Goal: Task Accomplishment & Management: Complete application form

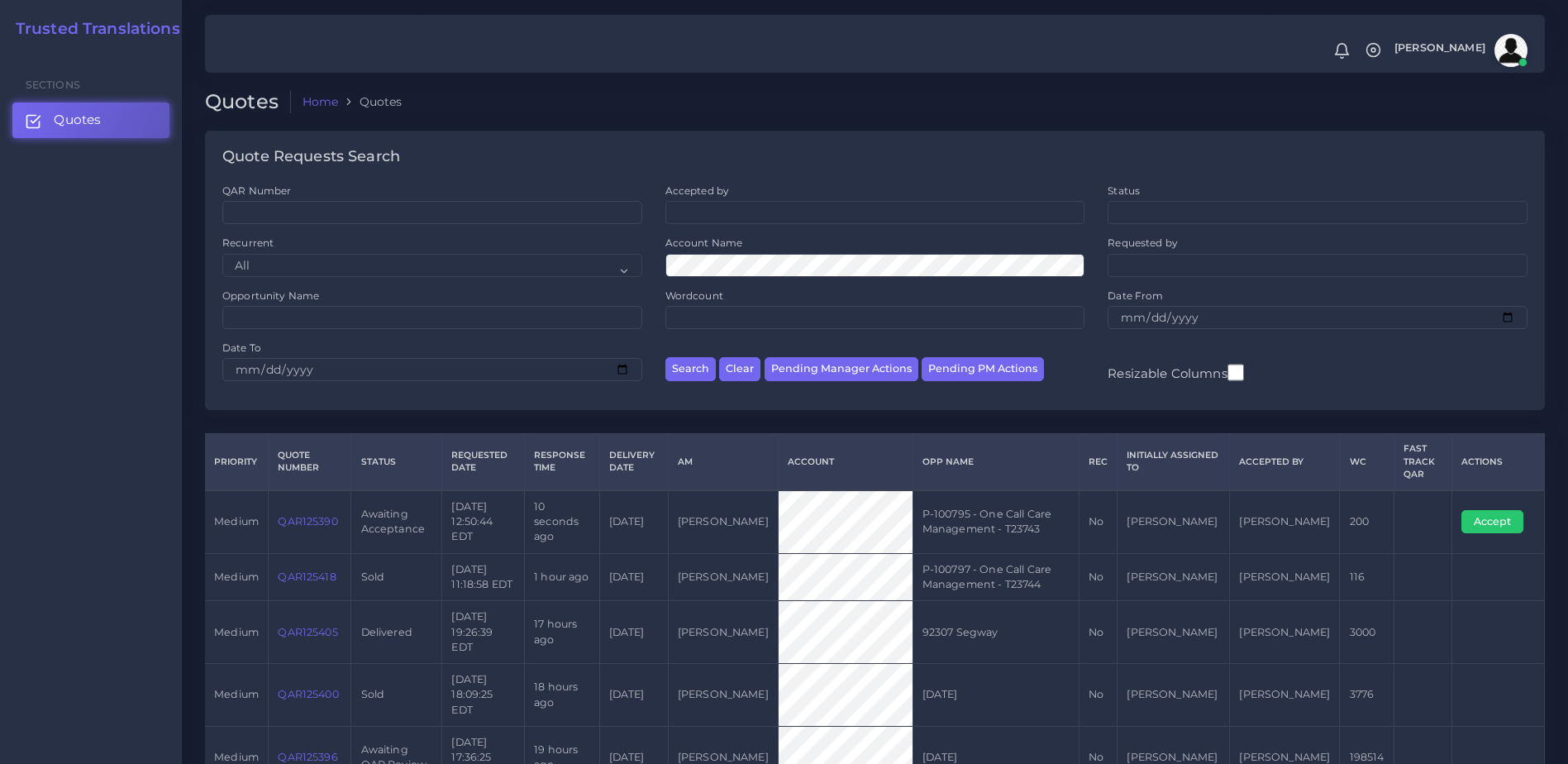
click at [310, 515] on link "QAR125390" at bounding box center [307, 521] width 60 height 13
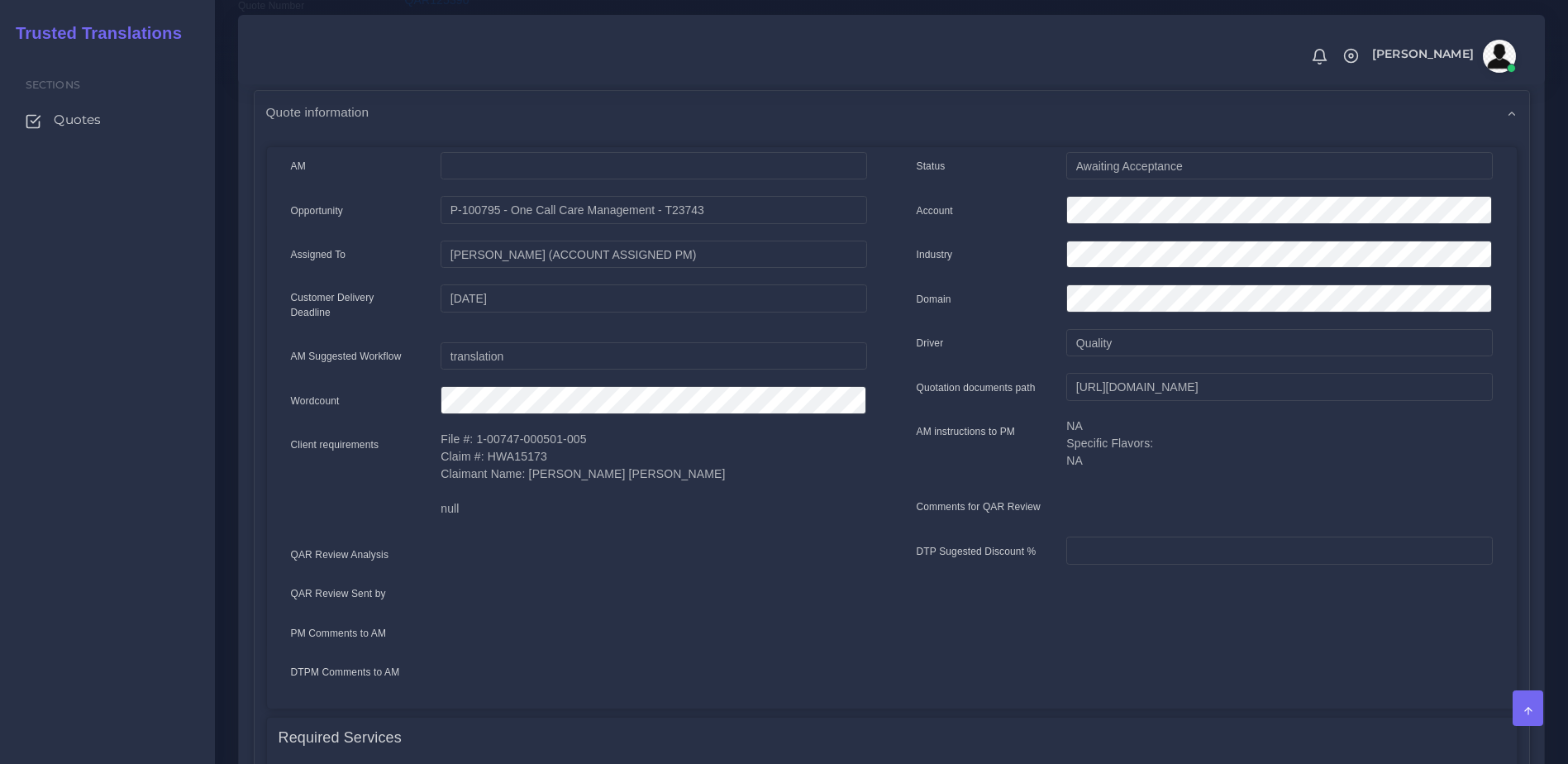
scroll to position [120, 0]
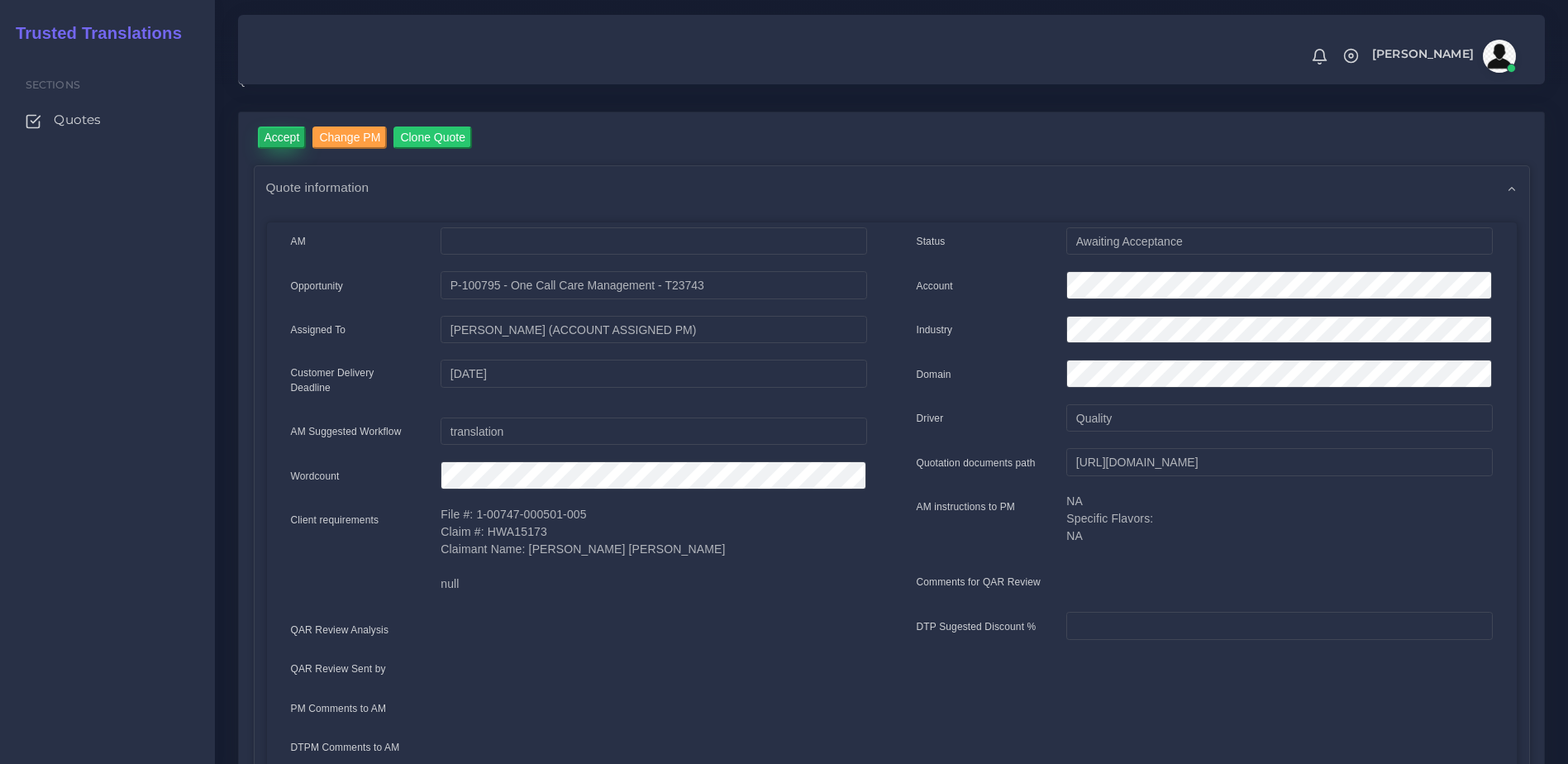
click at [271, 134] on input "Accept" at bounding box center [281, 137] width 49 height 22
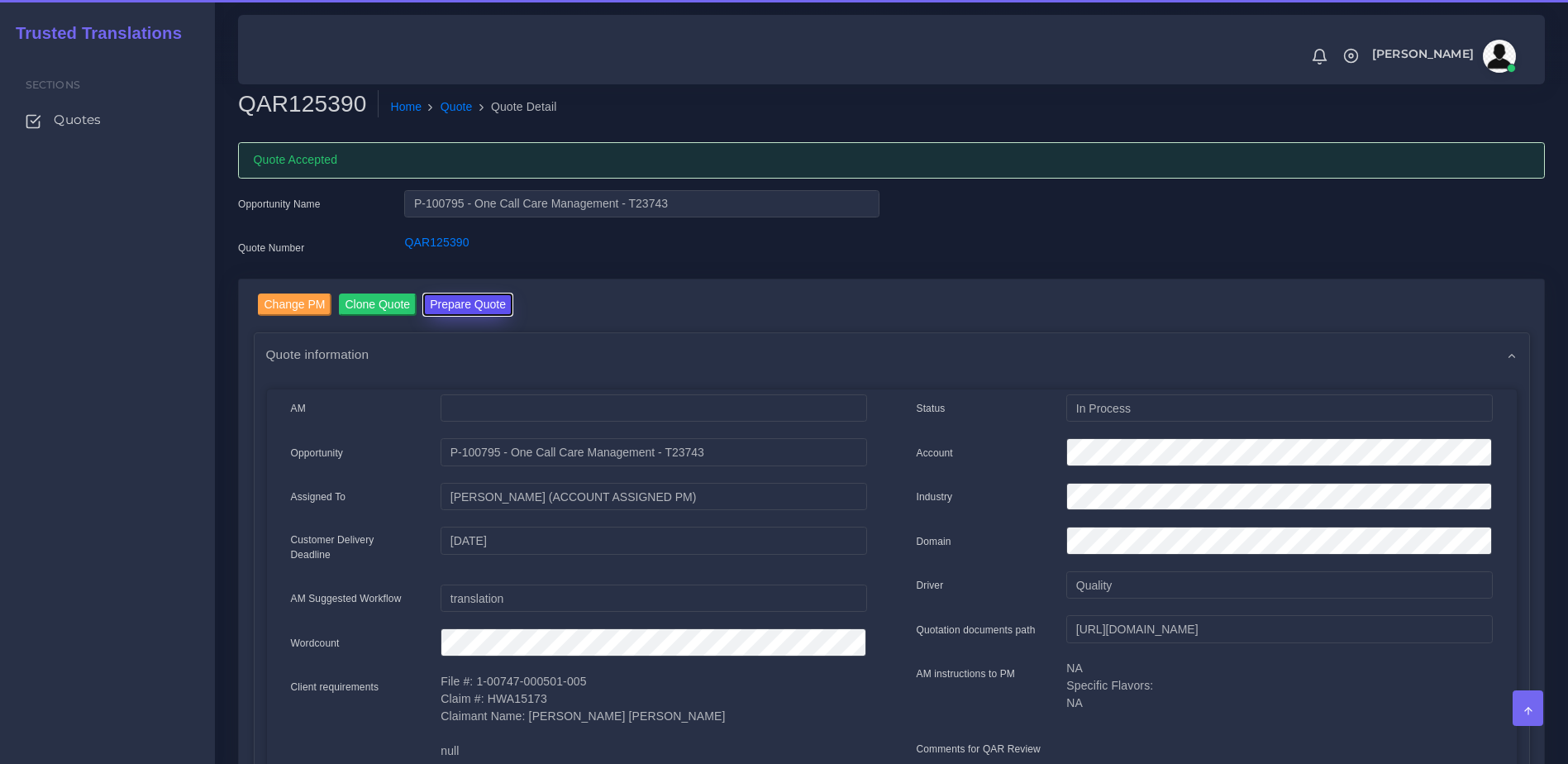
click at [486, 300] on button "Prepare Quote" at bounding box center [467, 304] width 89 height 22
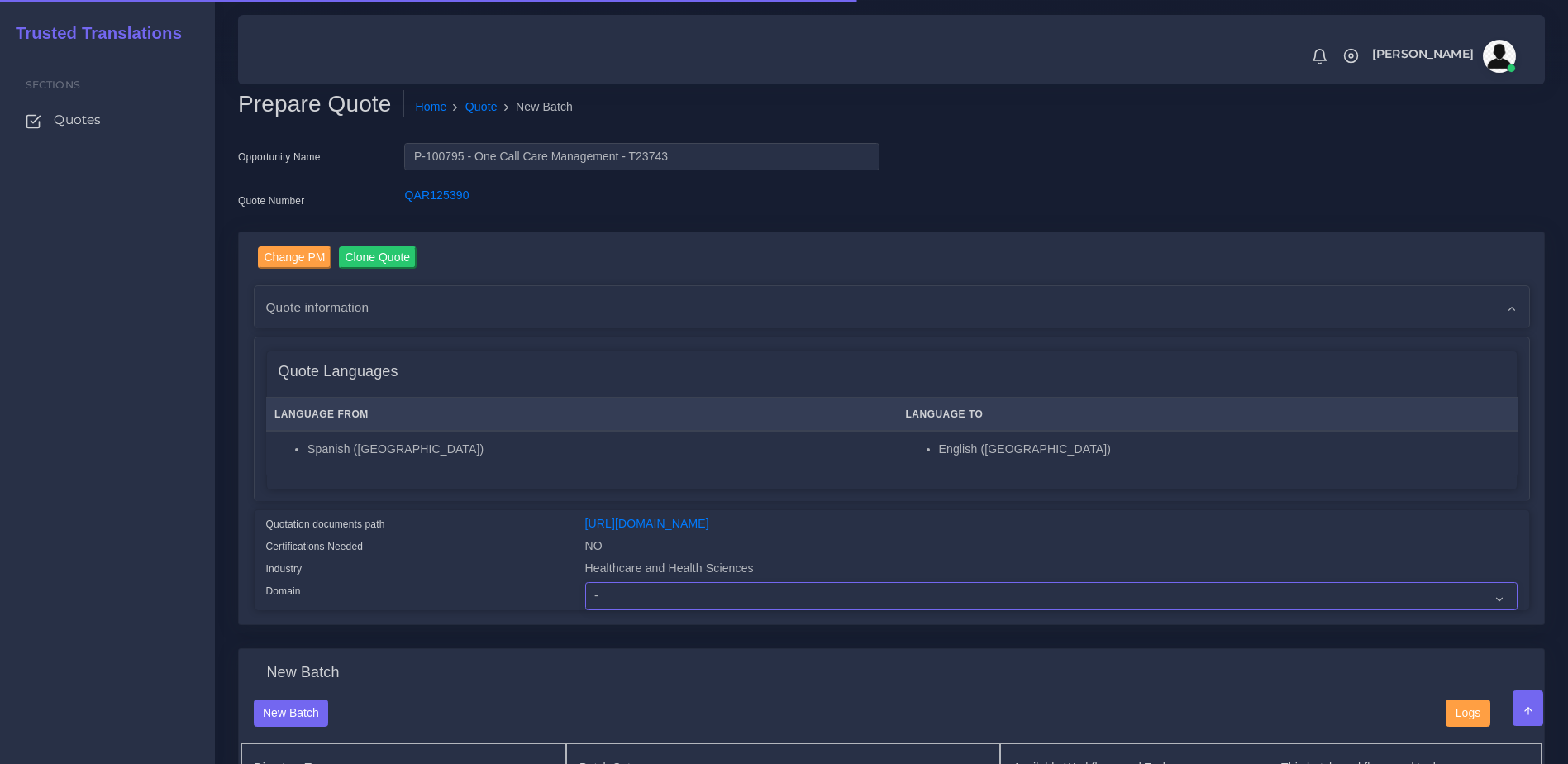
click at [634, 610] on select "- Advertising and Media Agriculture, Forestry and Fishing Architecture, Buildin…" at bounding box center [1052, 595] width 933 height 28
select select "Healthcare and Health Sciences"
click at [586, 595] on select "- Advertising and Media Agriculture, Forestry and Fishing Architecture, Buildin…" at bounding box center [1052, 595] width 933 height 28
click at [544, 517] on div "Quotation documents path" at bounding box center [413, 526] width 319 height 22
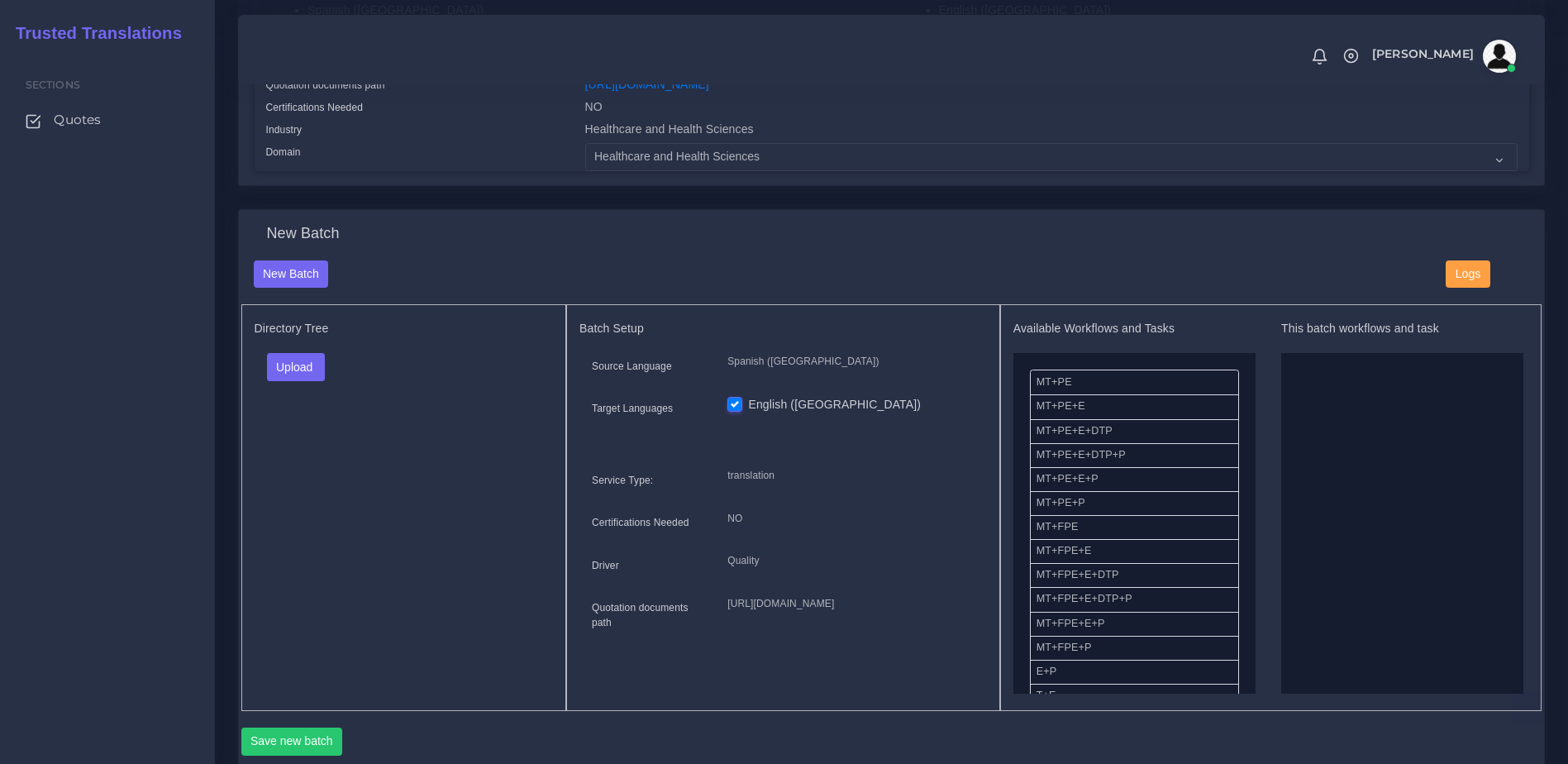
scroll to position [441, 0]
click at [297, 379] on button "Upload" at bounding box center [296, 365] width 59 height 28
click at [310, 431] on label "Files" at bounding box center [324, 428] width 114 height 21
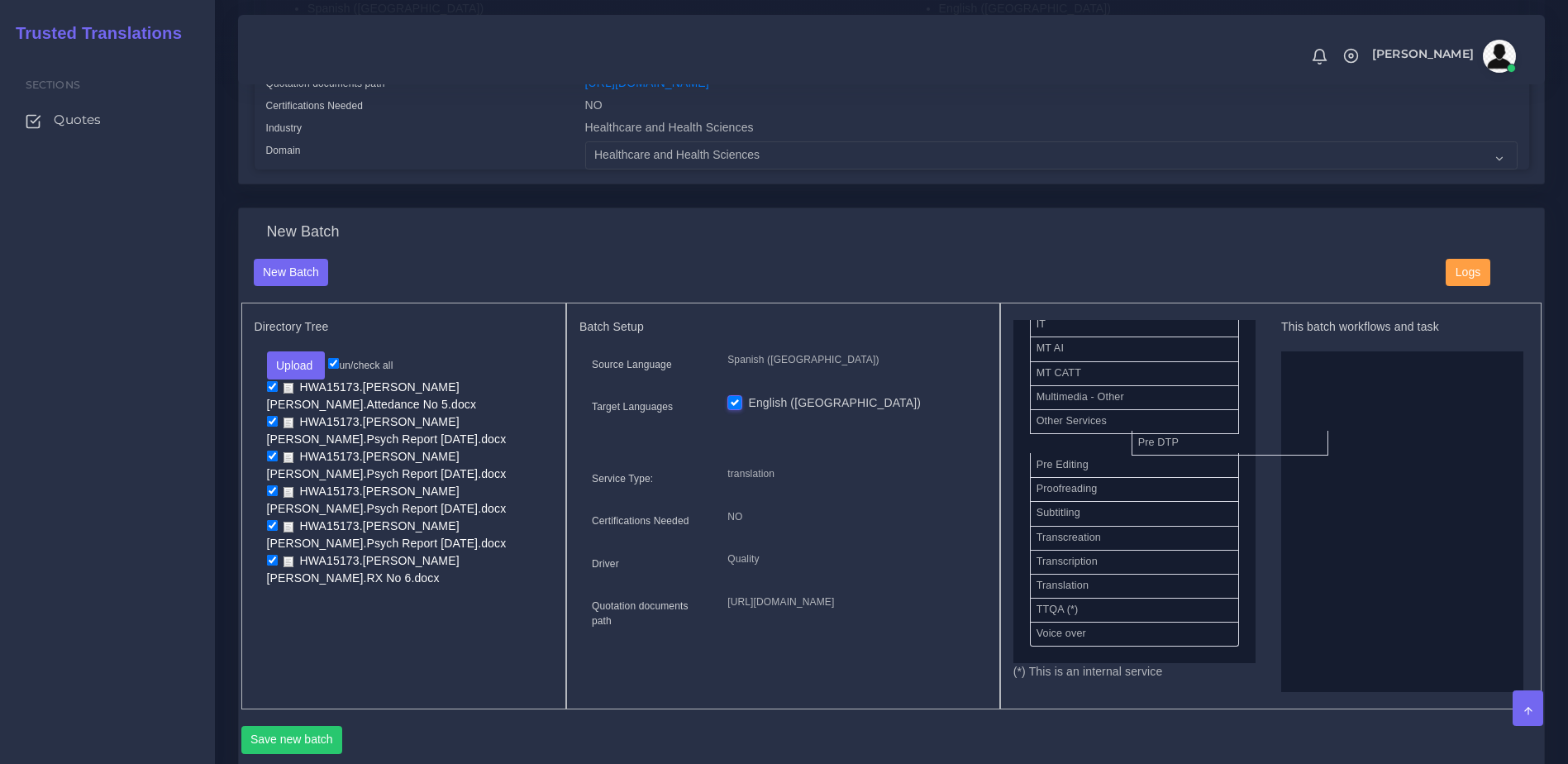
scroll to position [806, 0]
drag, startPoint x: 1178, startPoint y: 457, endPoint x: 1407, endPoint y: 471, distance: 229.4
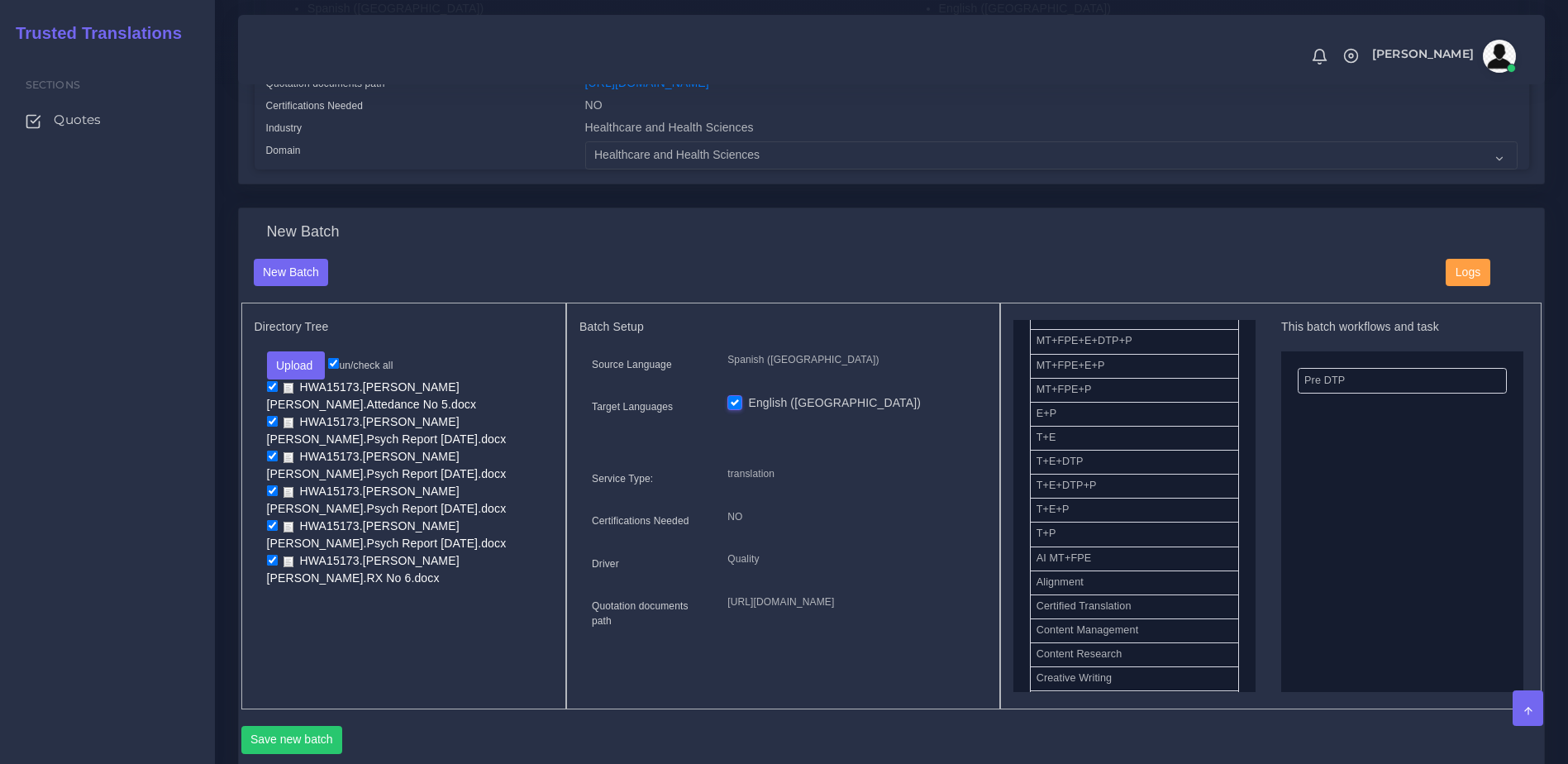
scroll to position [254, 0]
drag, startPoint x: 1078, startPoint y: 509, endPoint x: 1387, endPoint y: 493, distance: 309.4
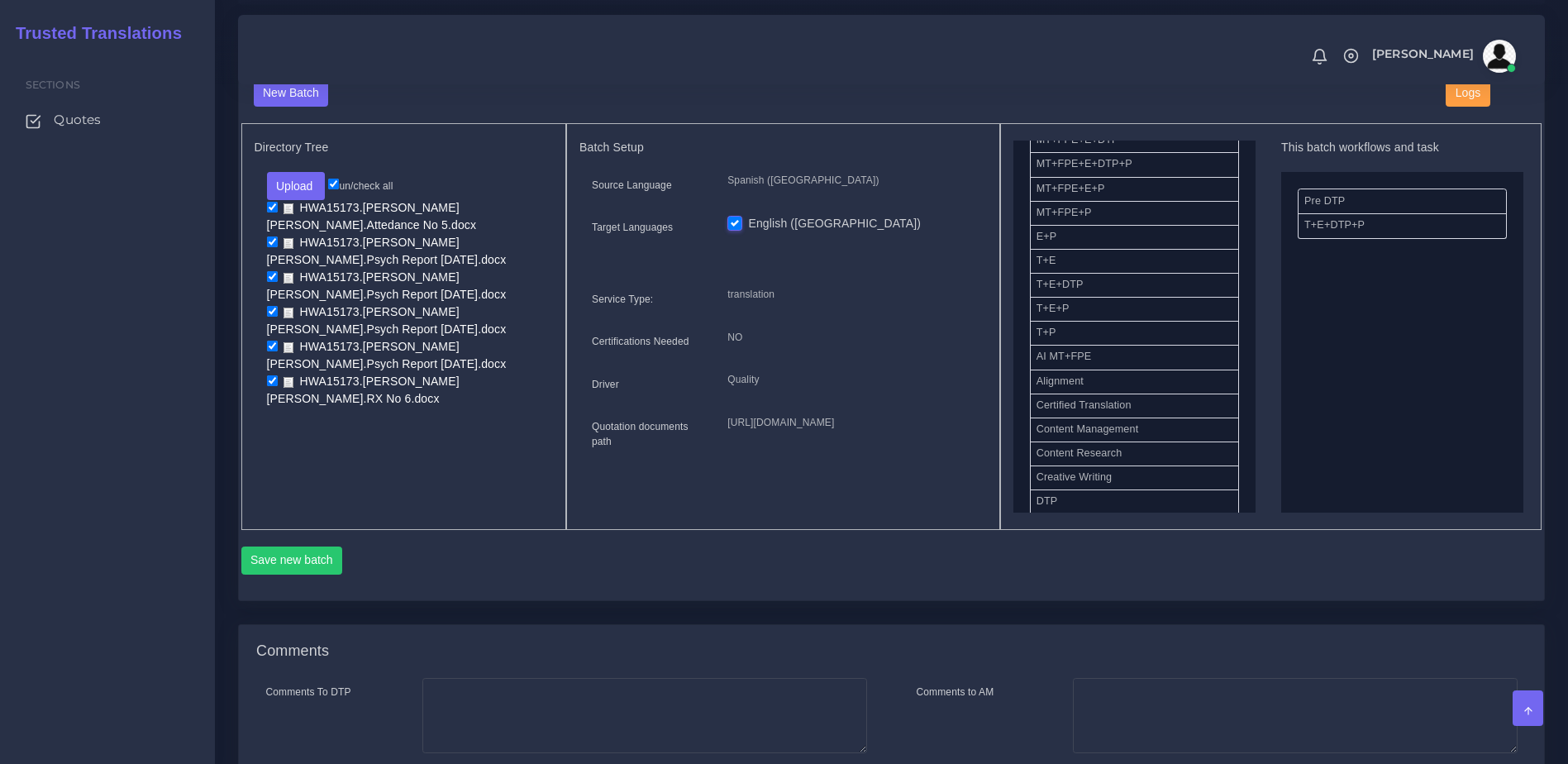
scroll to position [653, 0]
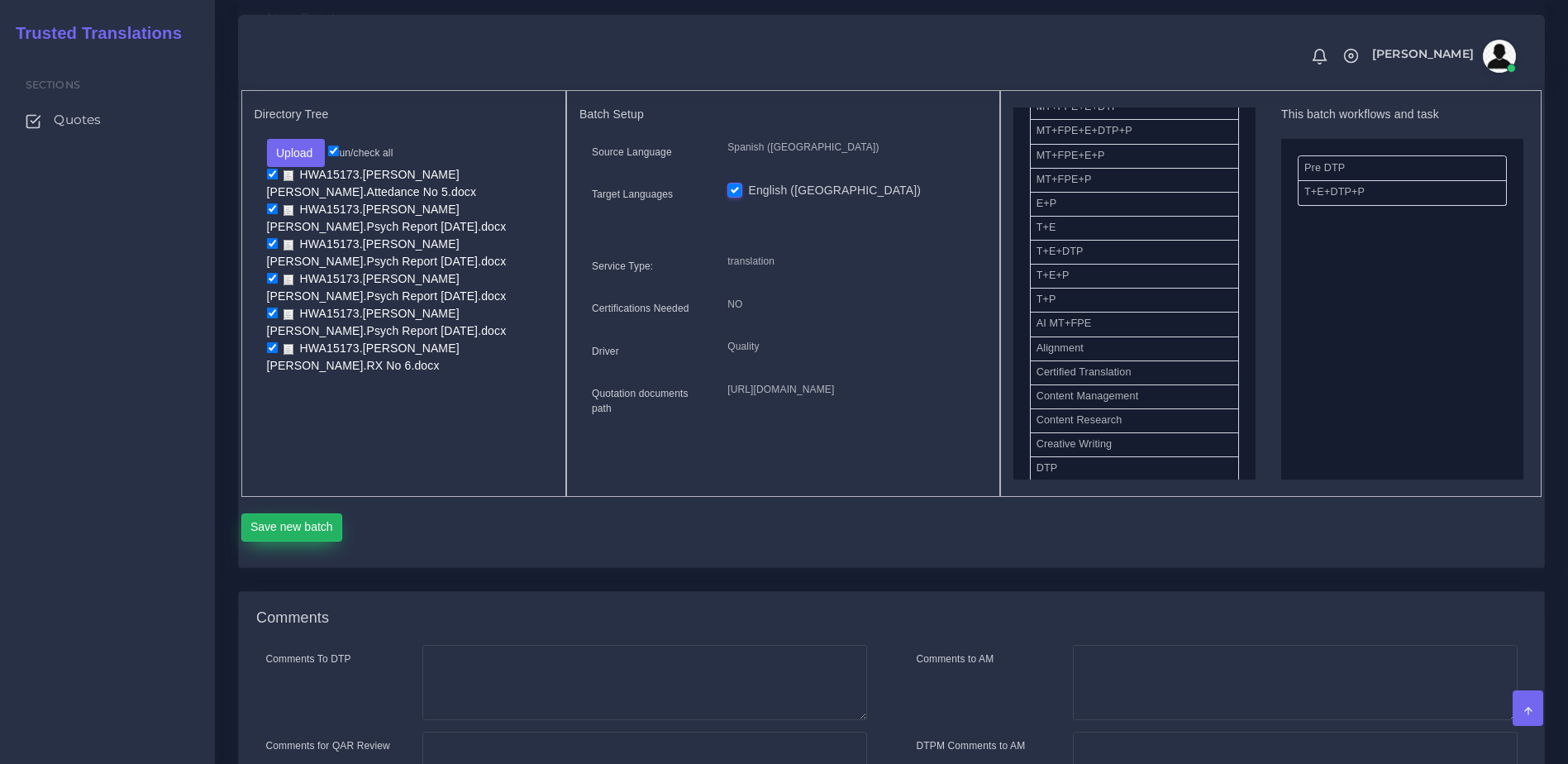
click at [313, 541] on button "Save new batch" at bounding box center [291, 527] width 102 height 28
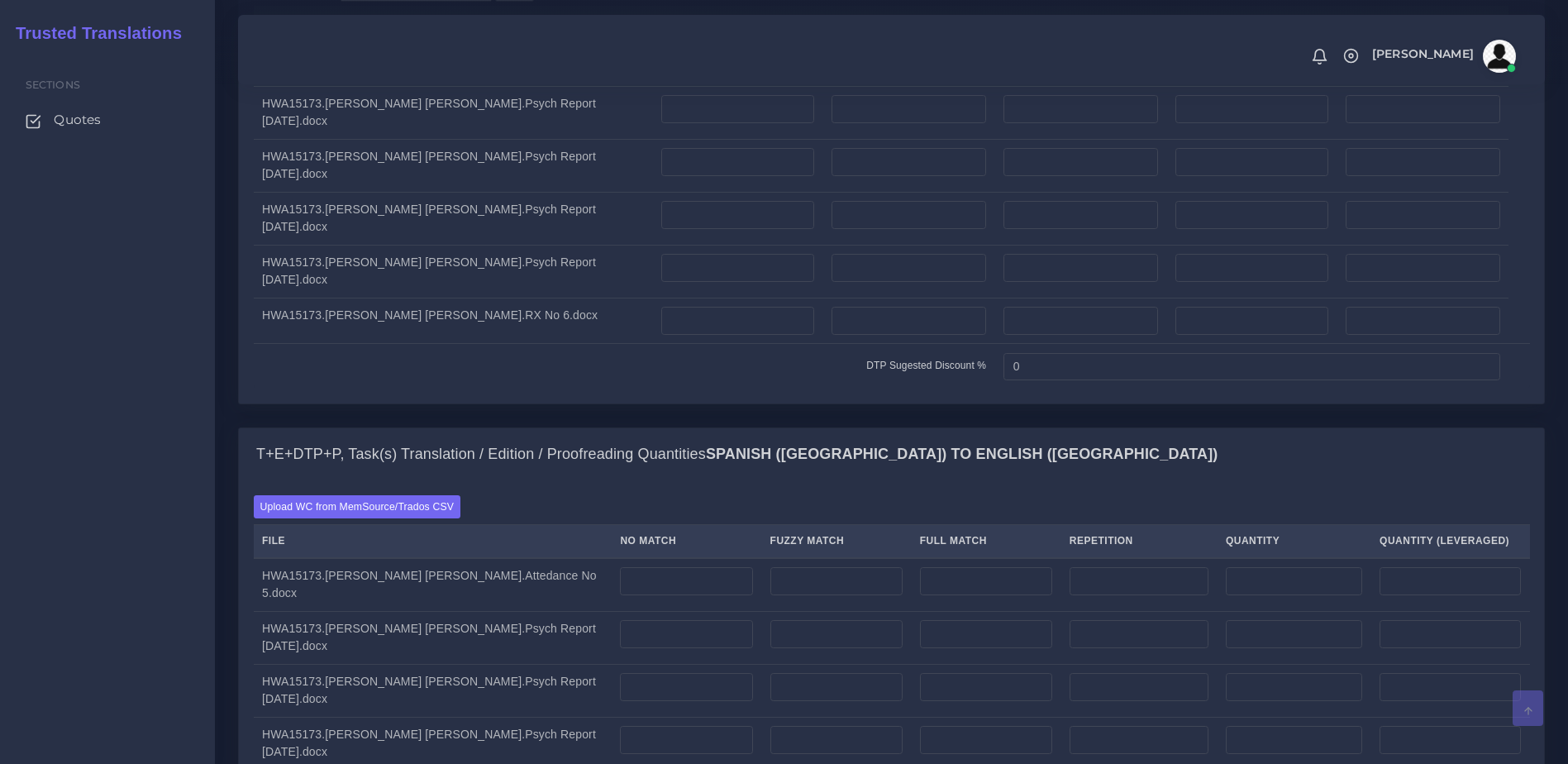
scroll to position [1589, 0]
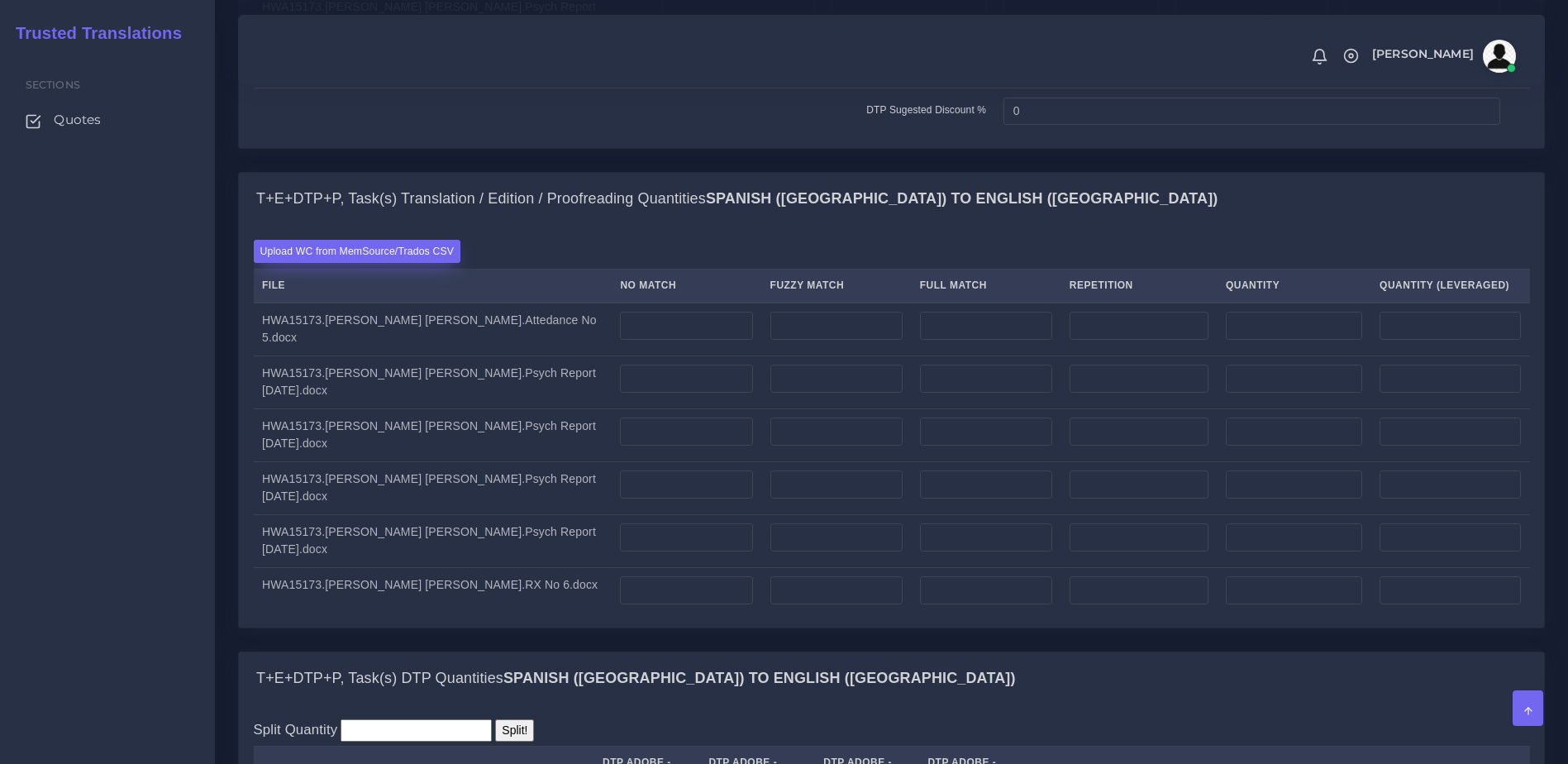
click at [397, 262] on label "Upload WC from MemSource/Trados CSV" at bounding box center [357, 251] width 207 height 22
click at [0, 0] on input "Upload WC from MemSource/Trados CSV" at bounding box center [0, 0] width 0 height 0
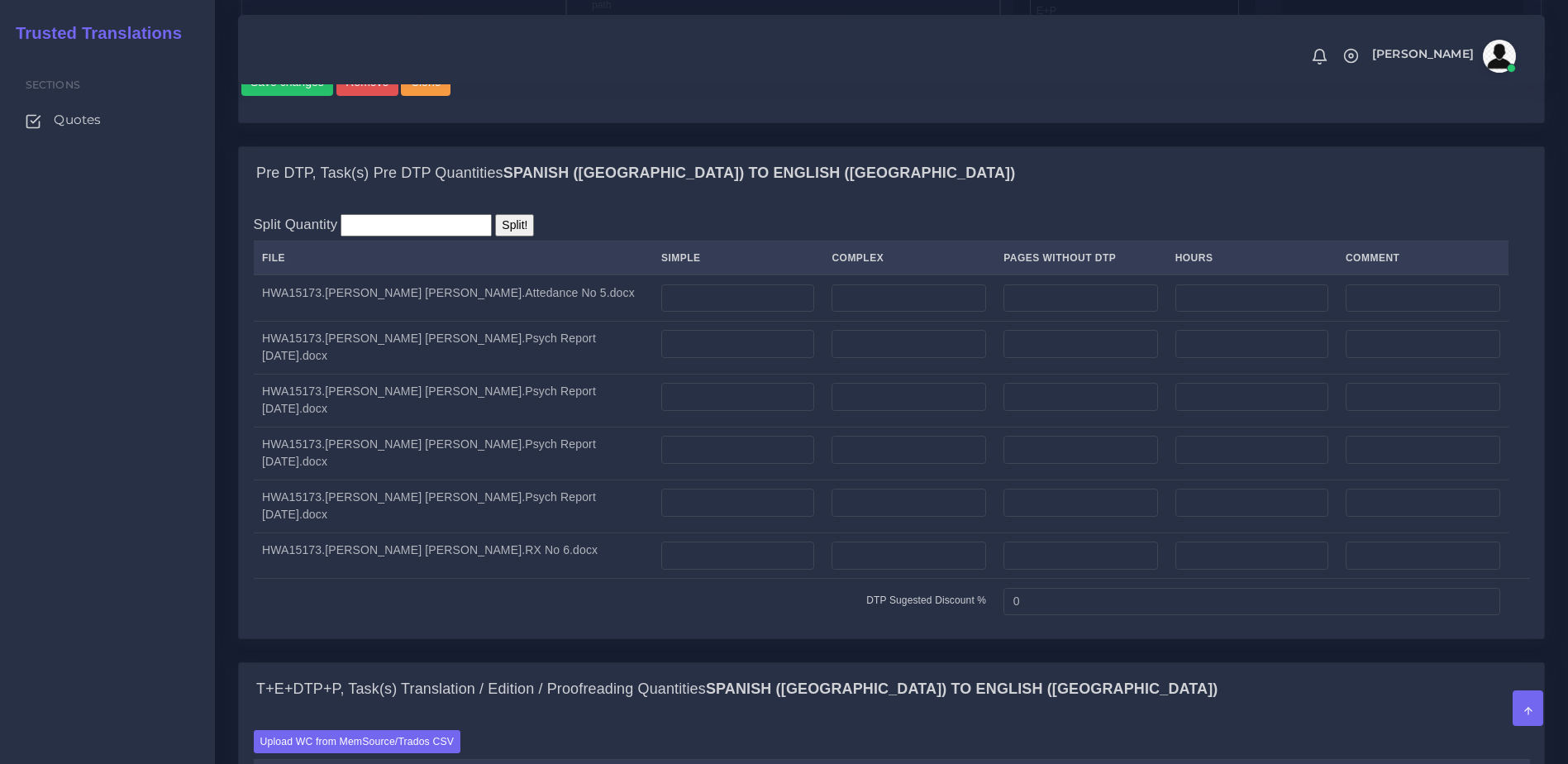
scroll to position [1183, 0]
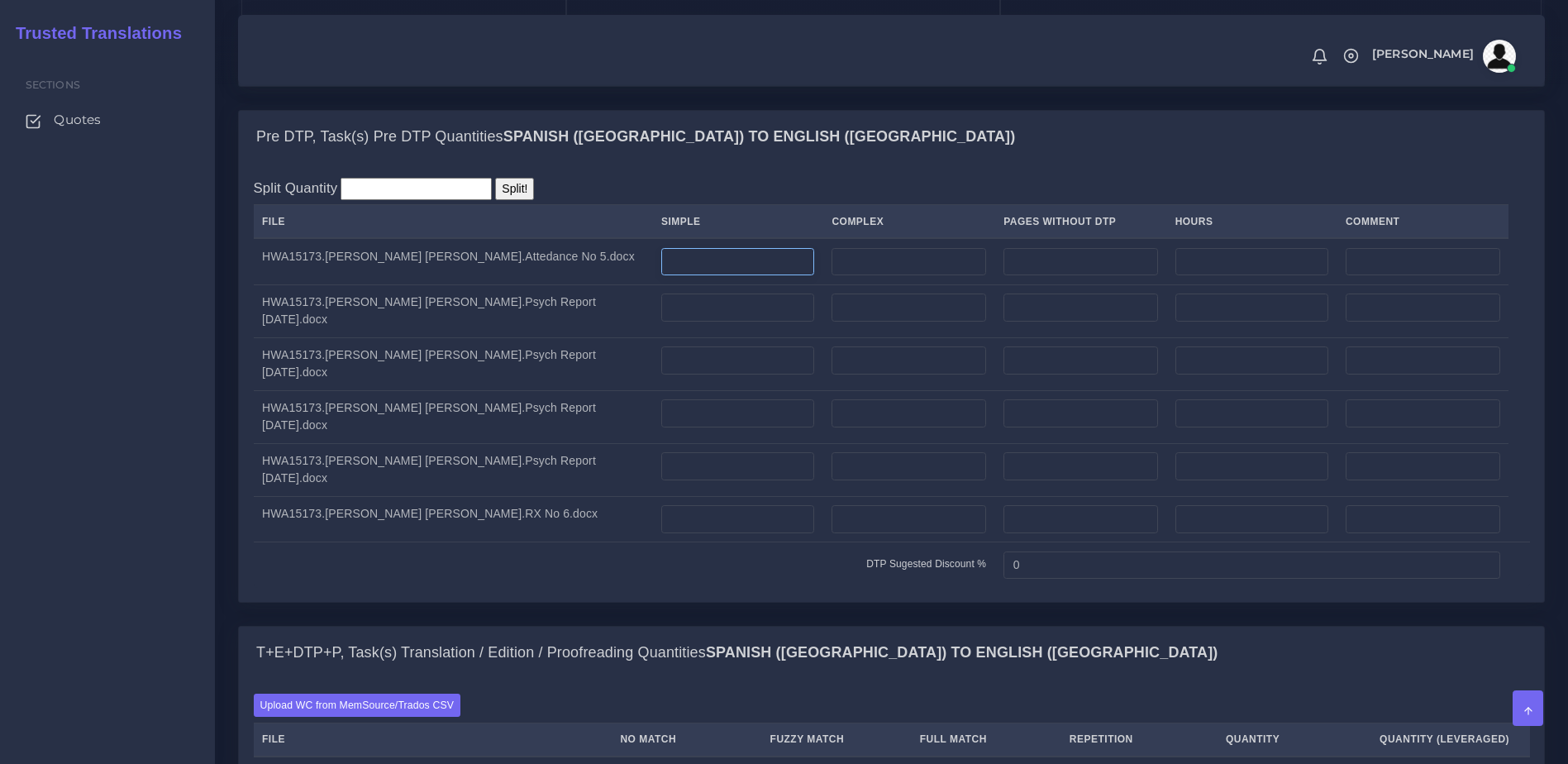
click at [670, 276] on input "number" at bounding box center [738, 262] width 153 height 28
type input "1"
click at [662, 322] on input "number" at bounding box center [738, 307] width 153 height 28
type input "1"
click at [662, 375] on input "number" at bounding box center [738, 360] width 153 height 28
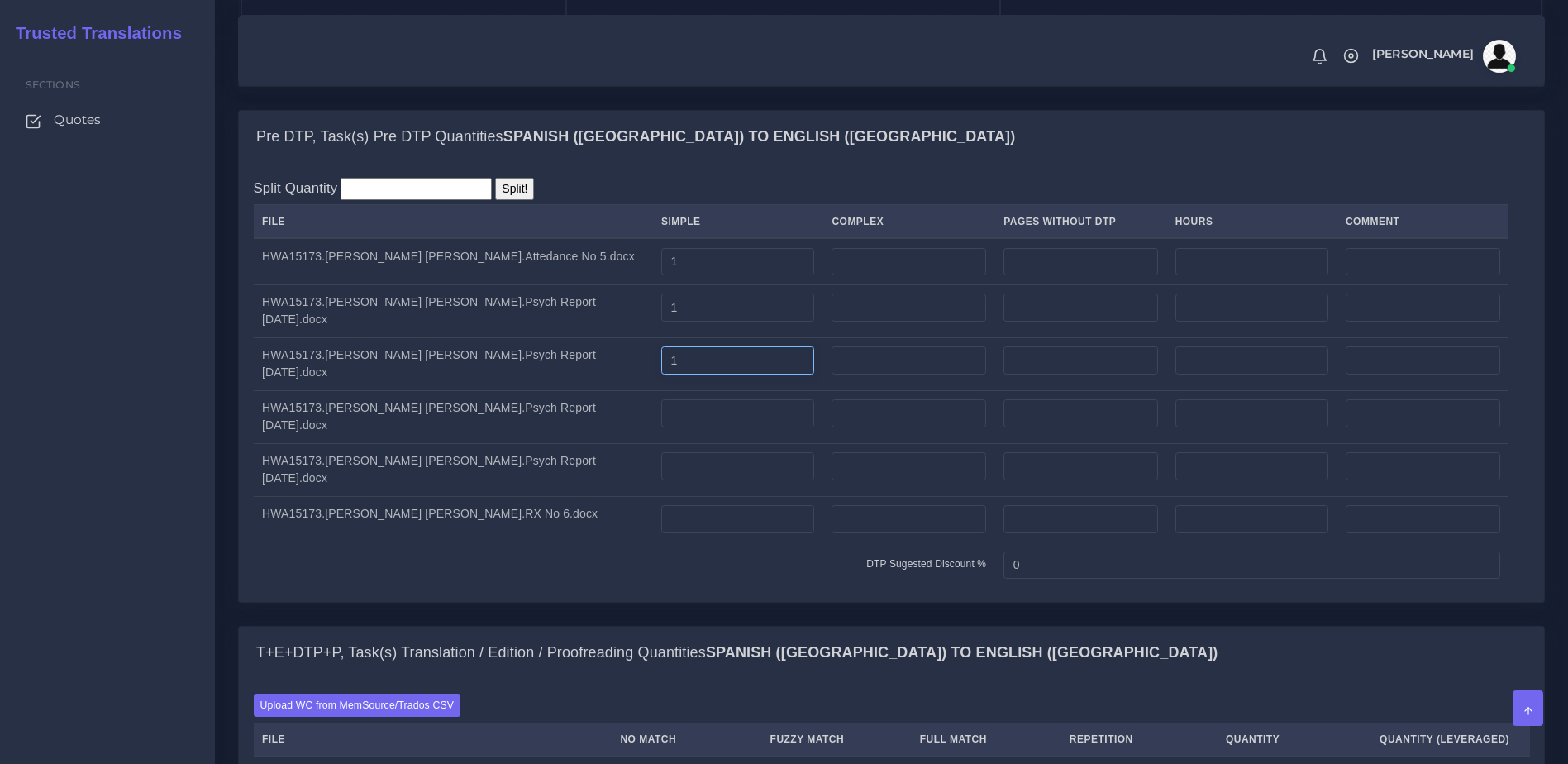
type input "1"
click at [662, 427] on input "number" at bounding box center [738, 413] width 153 height 28
type input "1"
click at [662, 480] on input "number" at bounding box center [738, 465] width 153 height 28
type input "1"
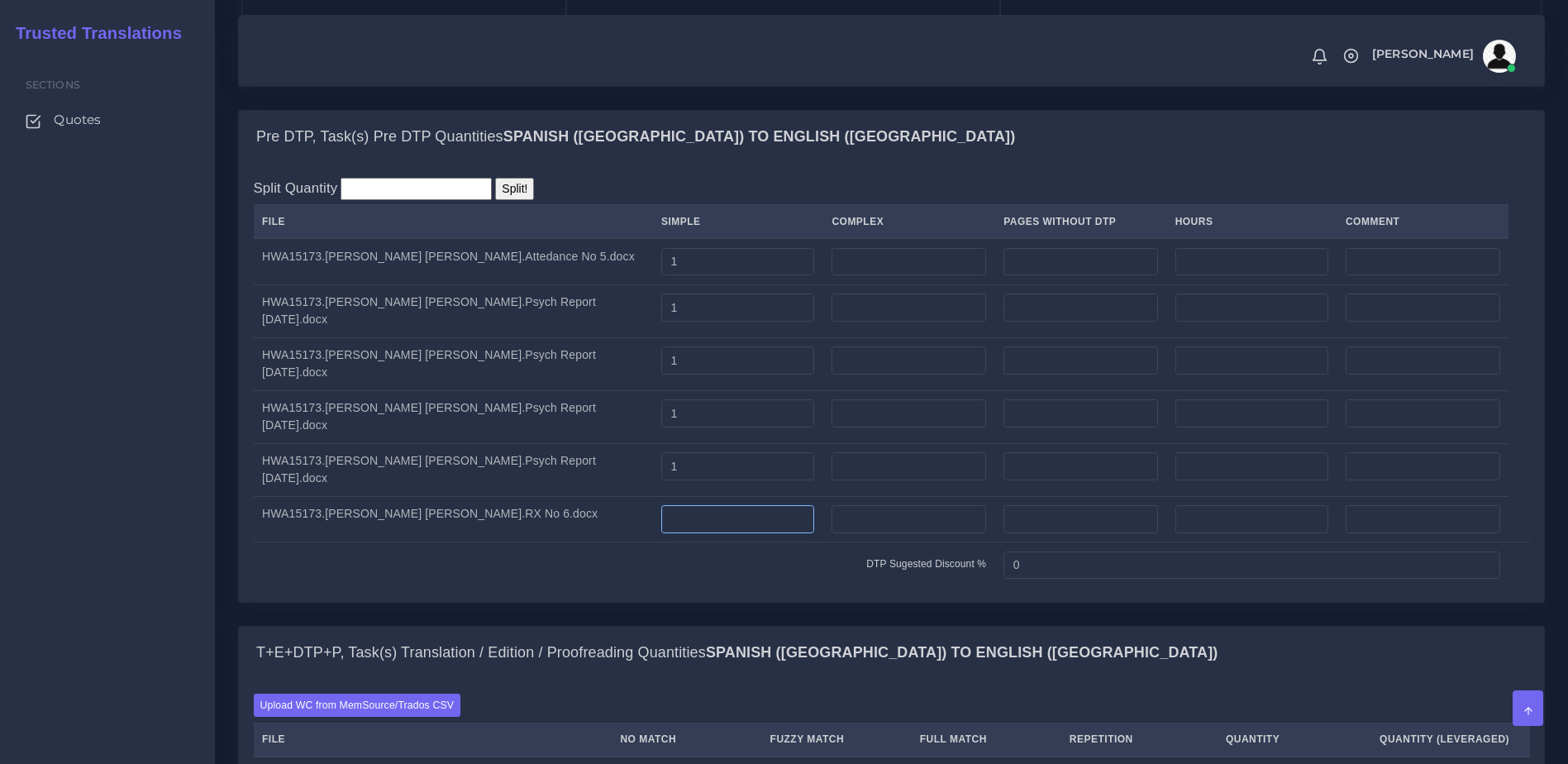
click at [662, 533] on input "number" at bounding box center [738, 518] width 153 height 28
type input "1"
click at [662, 587] on td "DTP Sugested Discount %" at bounding box center [624, 565] width 741 height 46
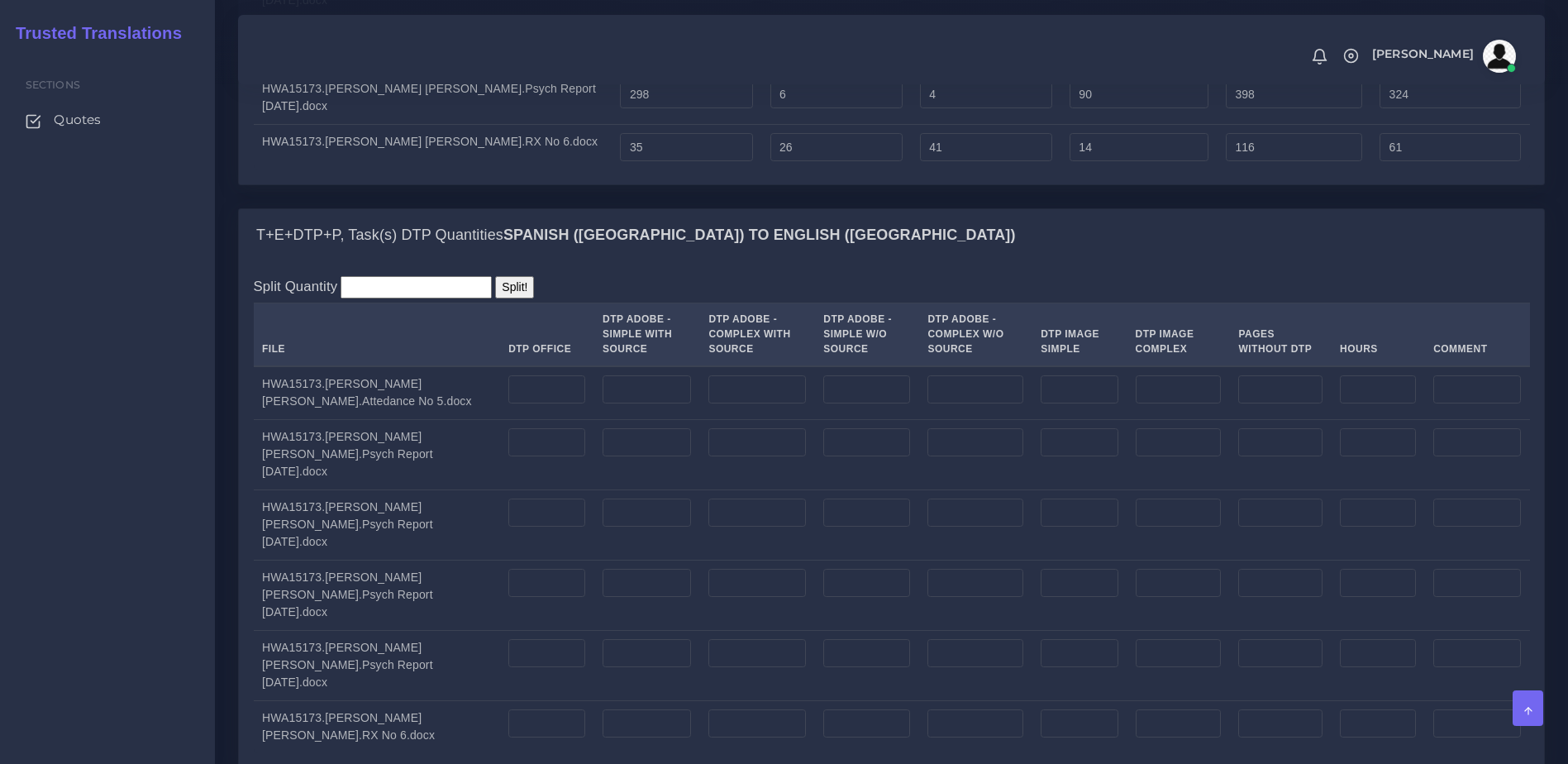
scroll to position [2111, 0]
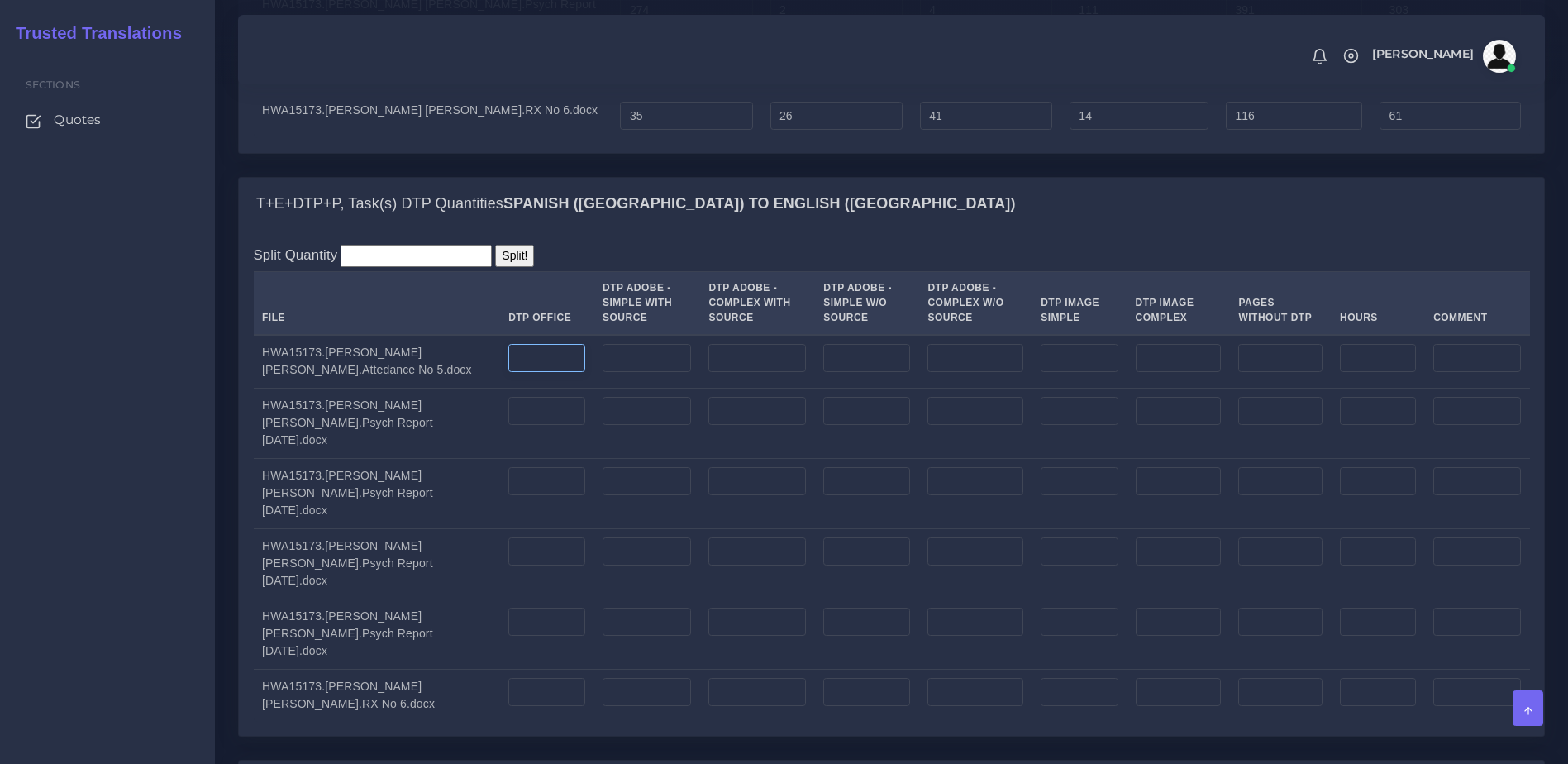
click at [509, 372] on input "number" at bounding box center [547, 357] width 77 height 28
type input "1"
click at [509, 425] on input "number" at bounding box center [547, 410] width 77 height 28
type input "1"
click at [509, 495] on input "number" at bounding box center [547, 481] width 77 height 28
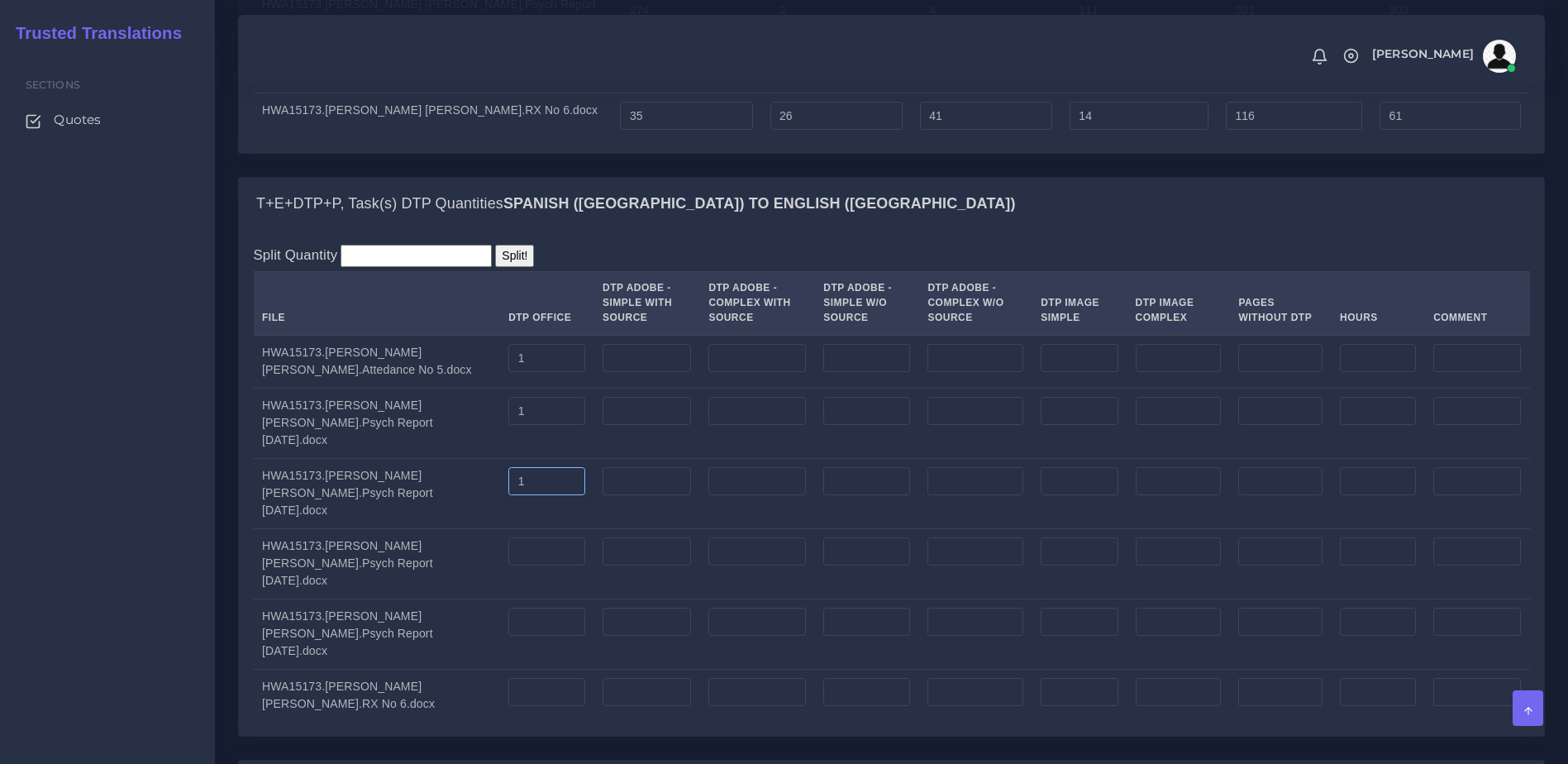
type input "1"
click at [509, 565] on input "number" at bounding box center [547, 551] width 77 height 28
type input "1"
click at [509, 636] on input "number" at bounding box center [547, 621] width 77 height 28
type input "1"
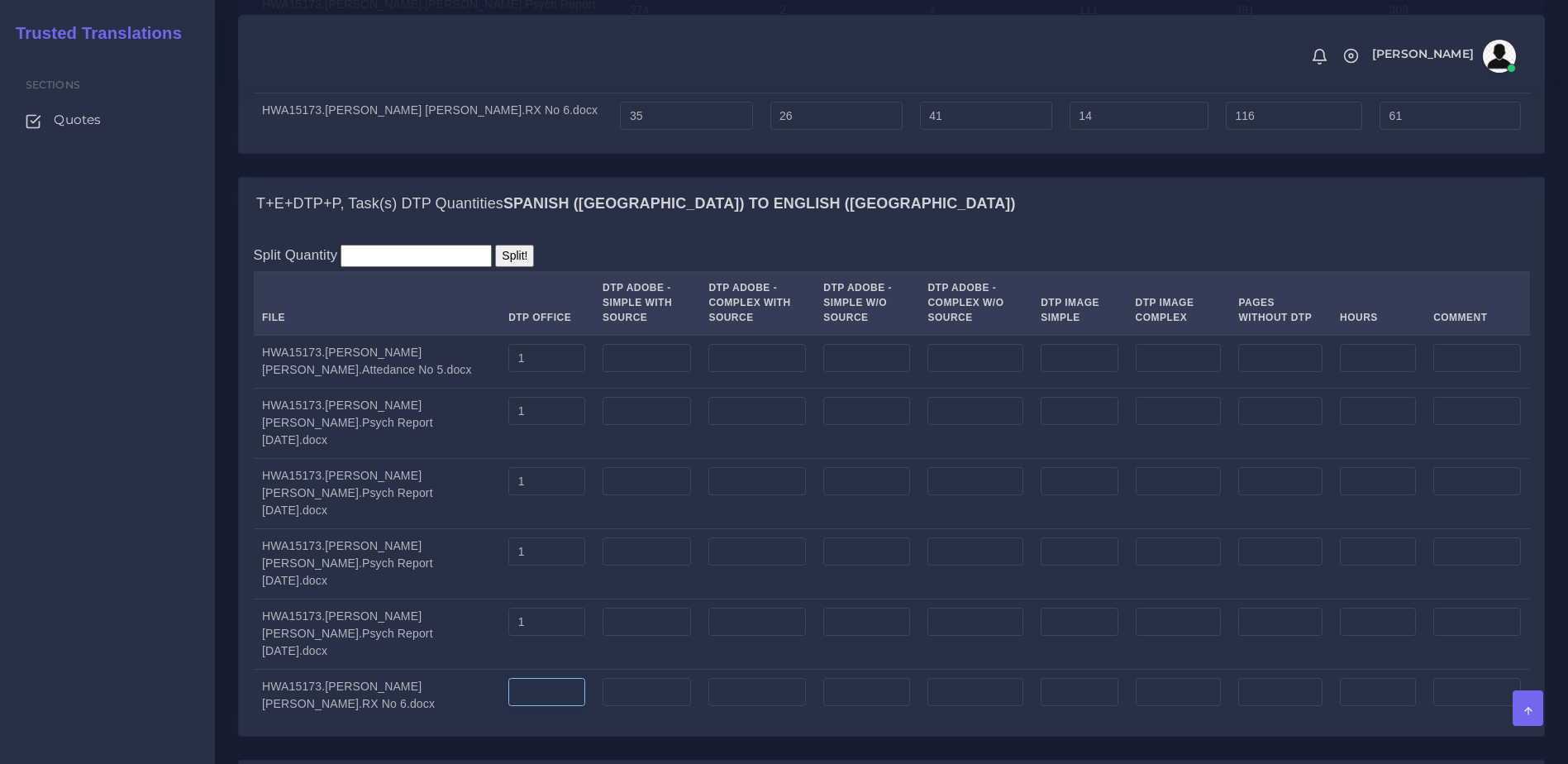
click at [509, 705] on input "number" at bounding box center [547, 692] width 77 height 28
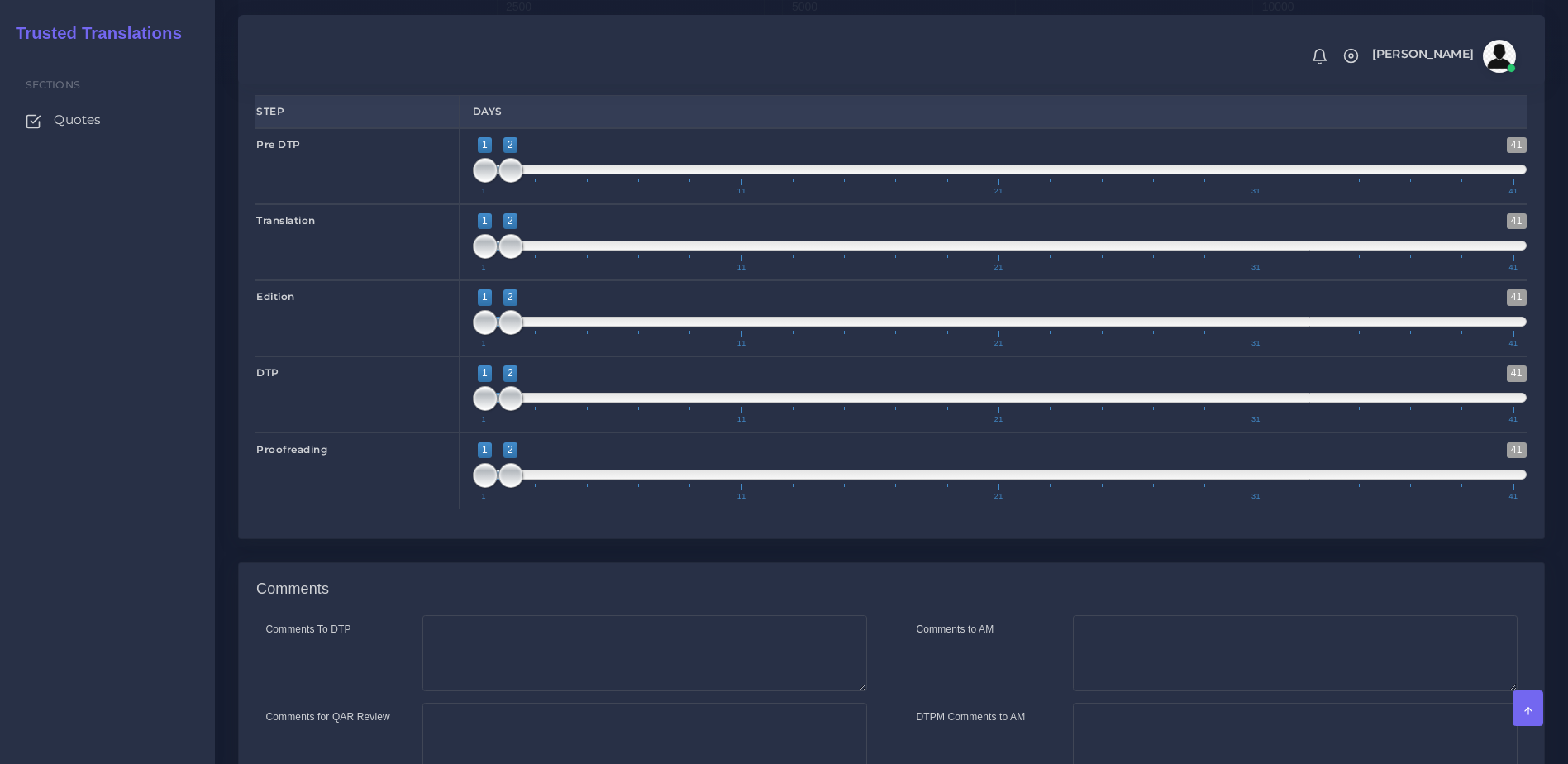
scroll to position [3212, 0]
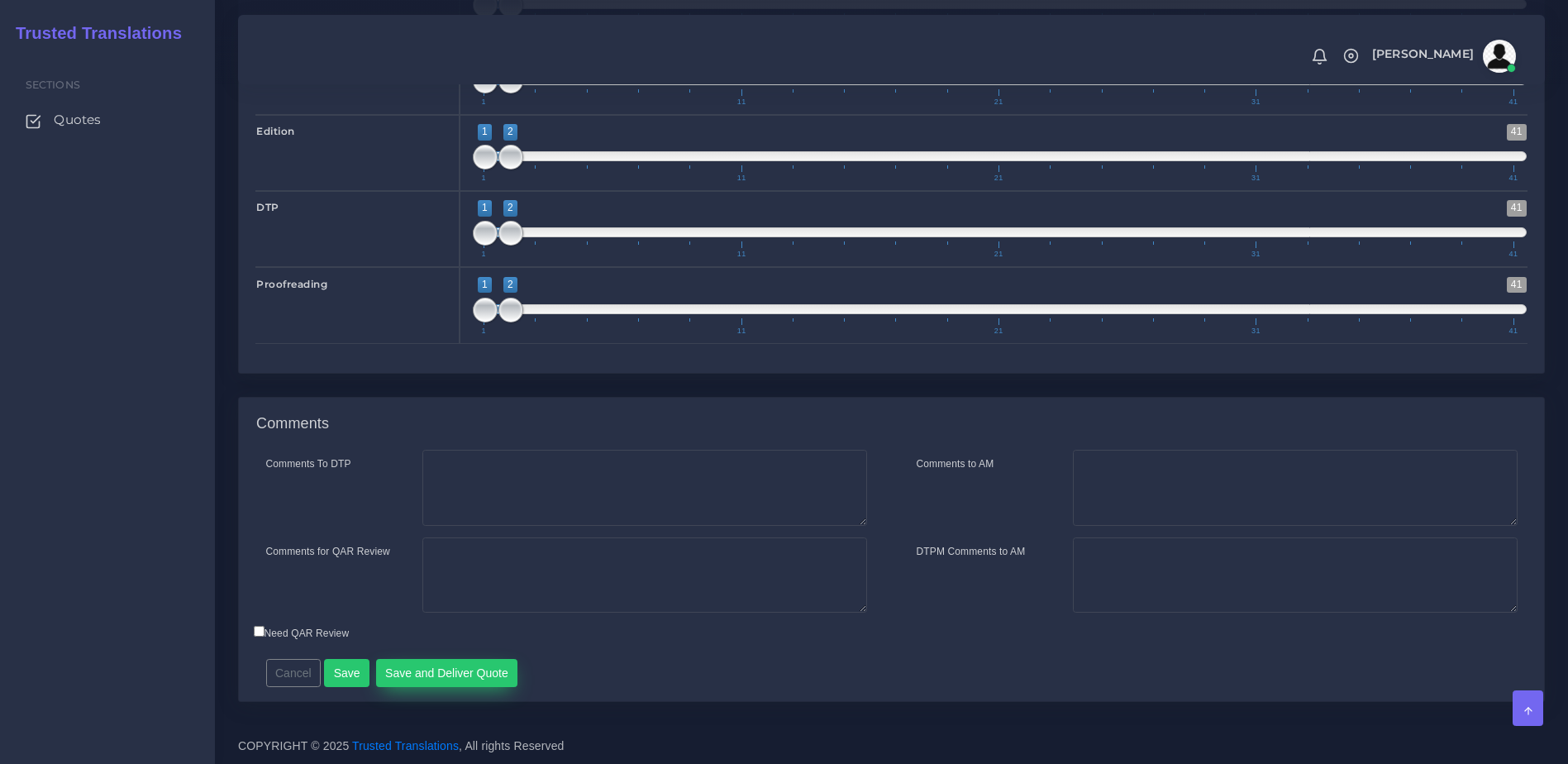
type input "1"
click at [444, 672] on button "Save and Deliver Quote" at bounding box center [446, 672] width 142 height 28
click at [663, 446] on div "Comments" at bounding box center [892, 424] width 1305 height 53
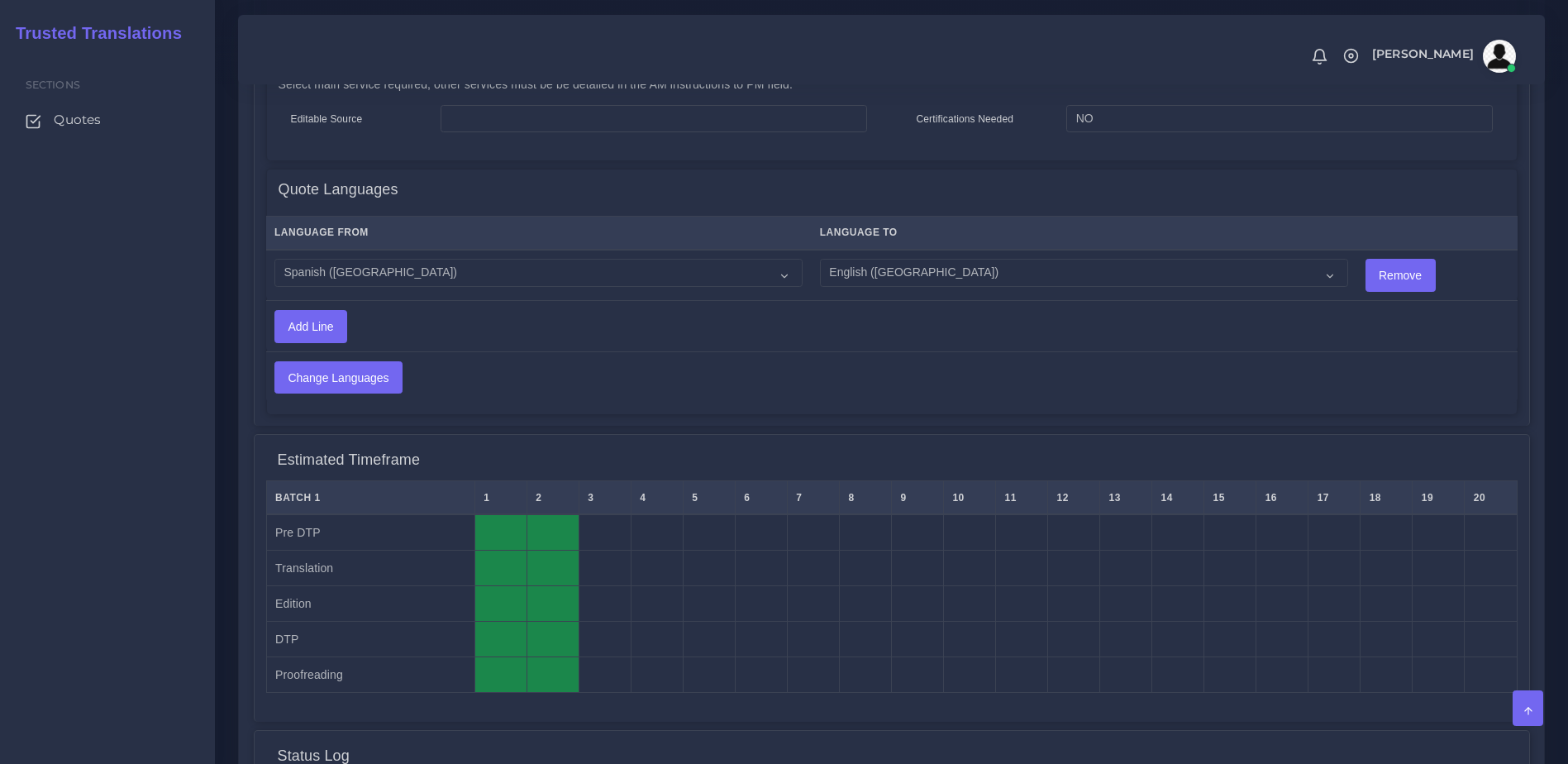
scroll to position [1005, 0]
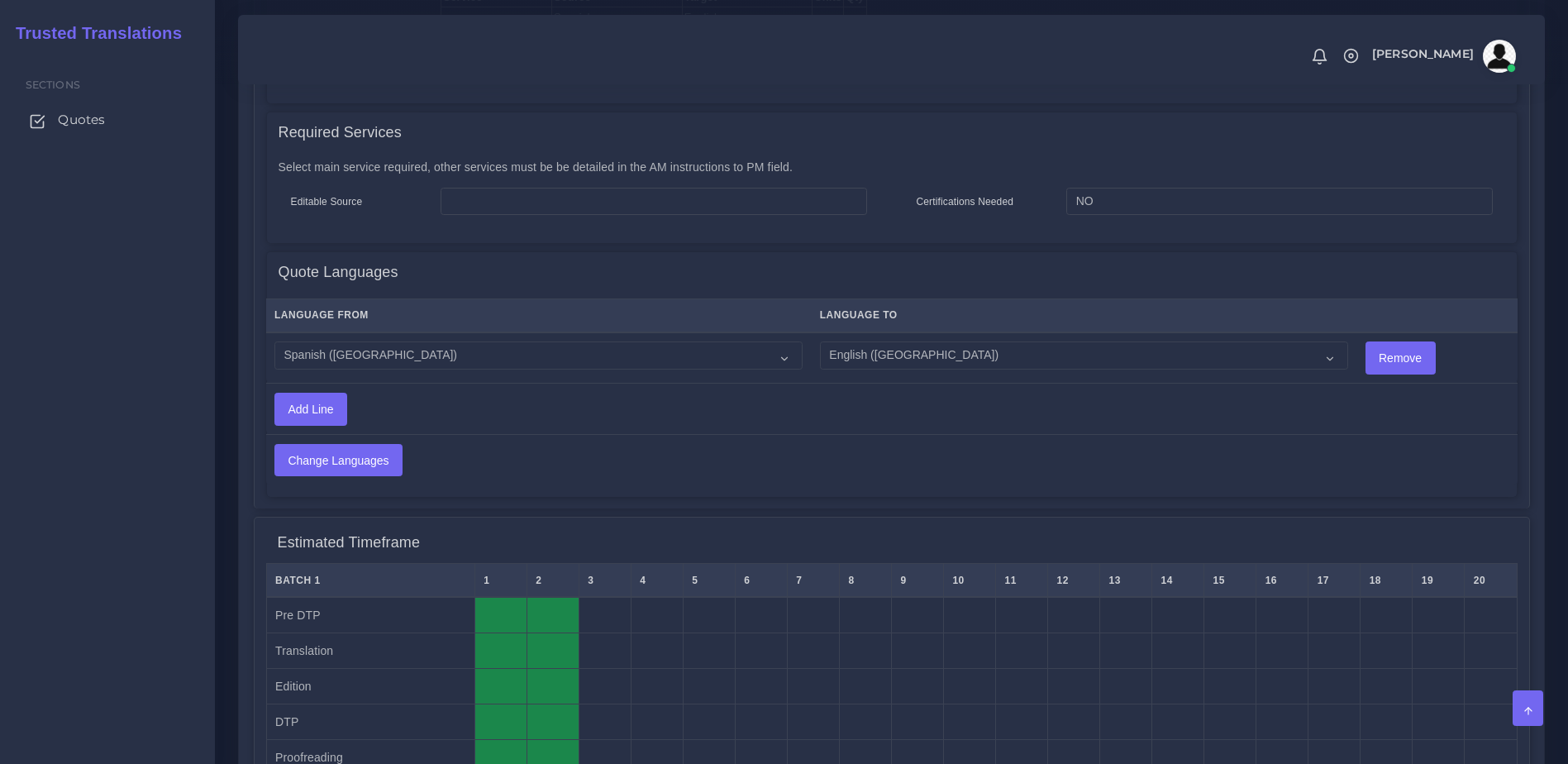
click at [65, 115] on span "Quotes" at bounding box center [81, 120] width 47 height 18
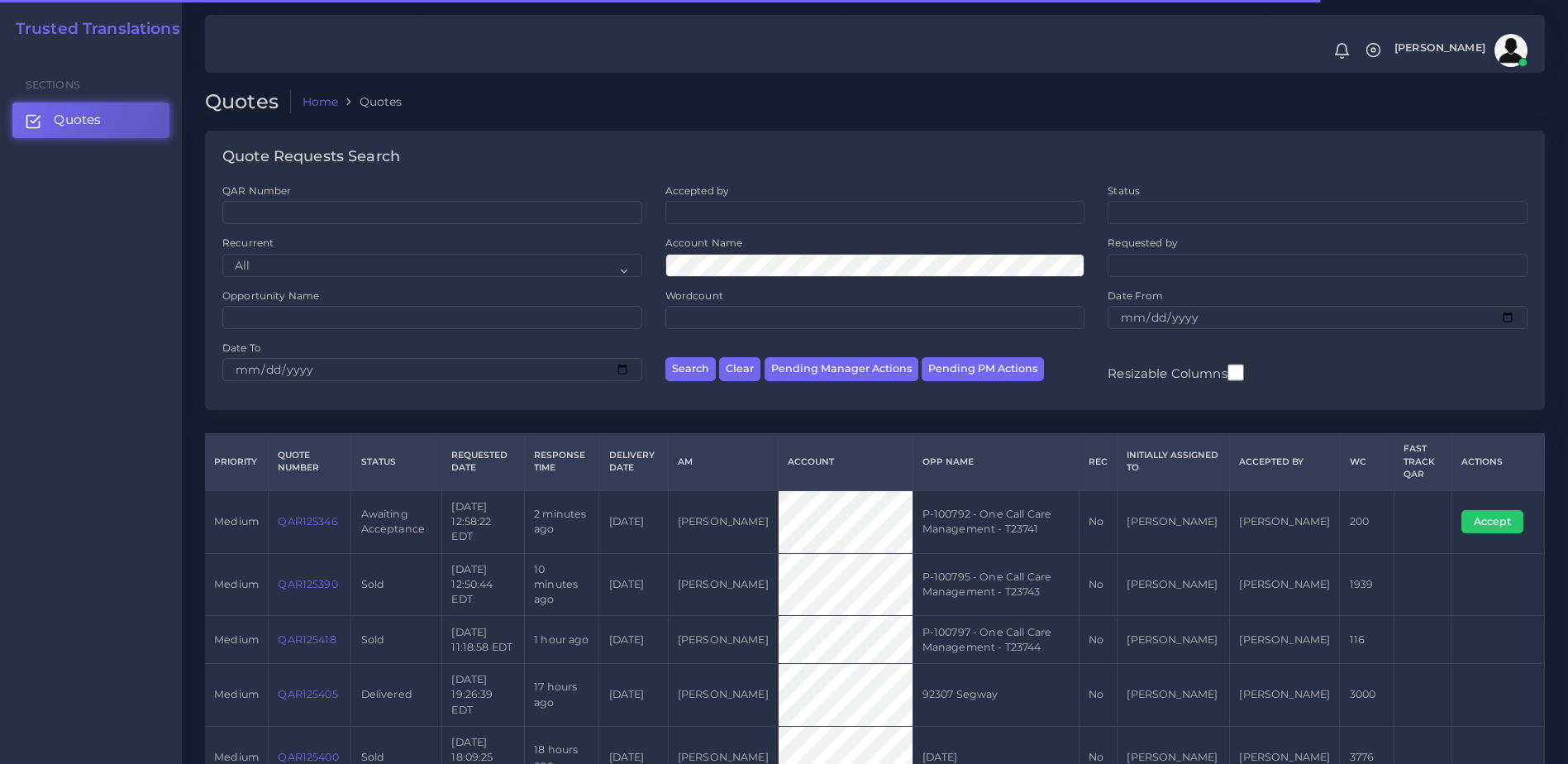
click at [317, 515] on link "QAR125346" at bounding box center [307, 521] width 60 height 13
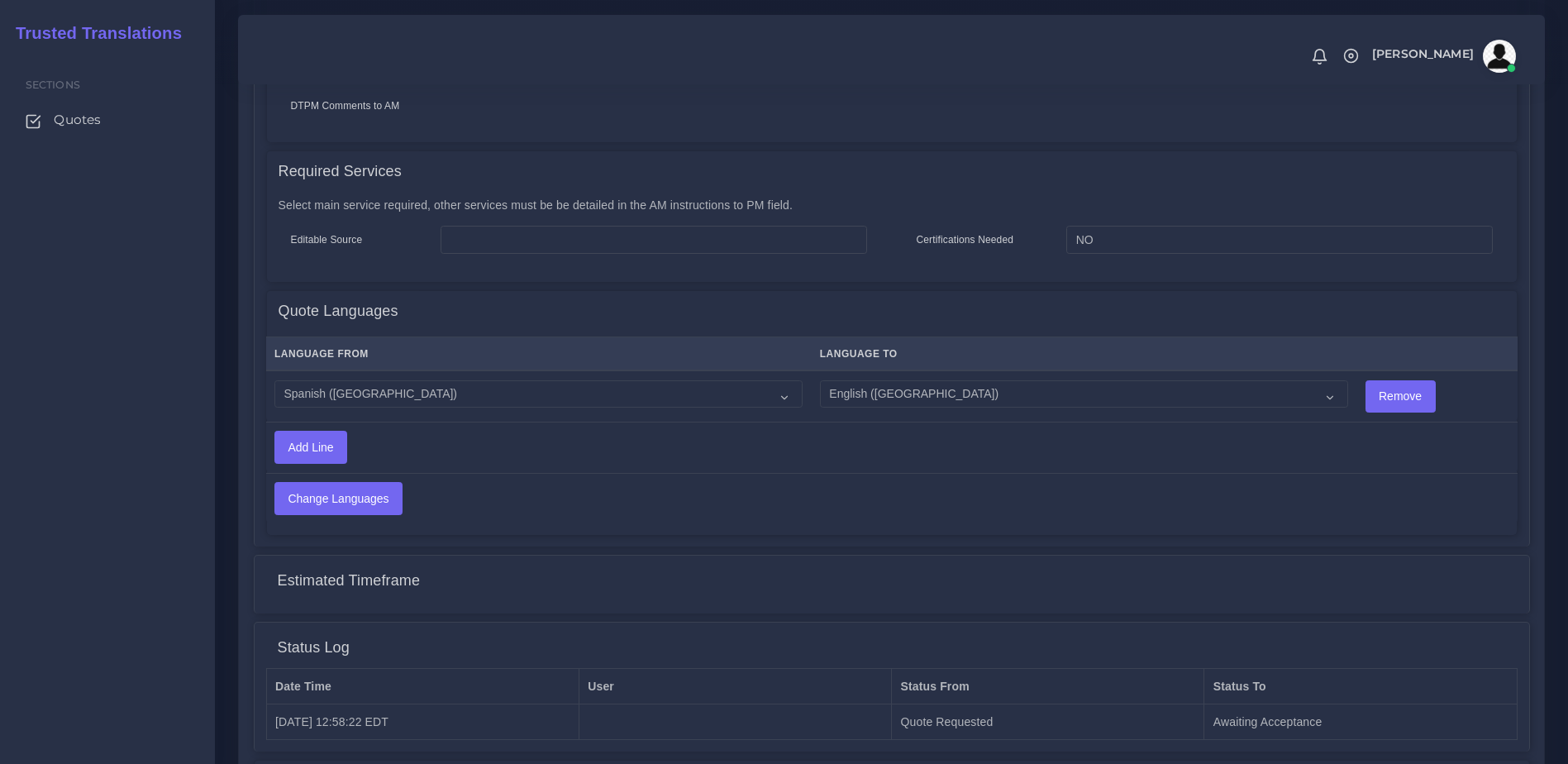
scroll to position [774, 0]
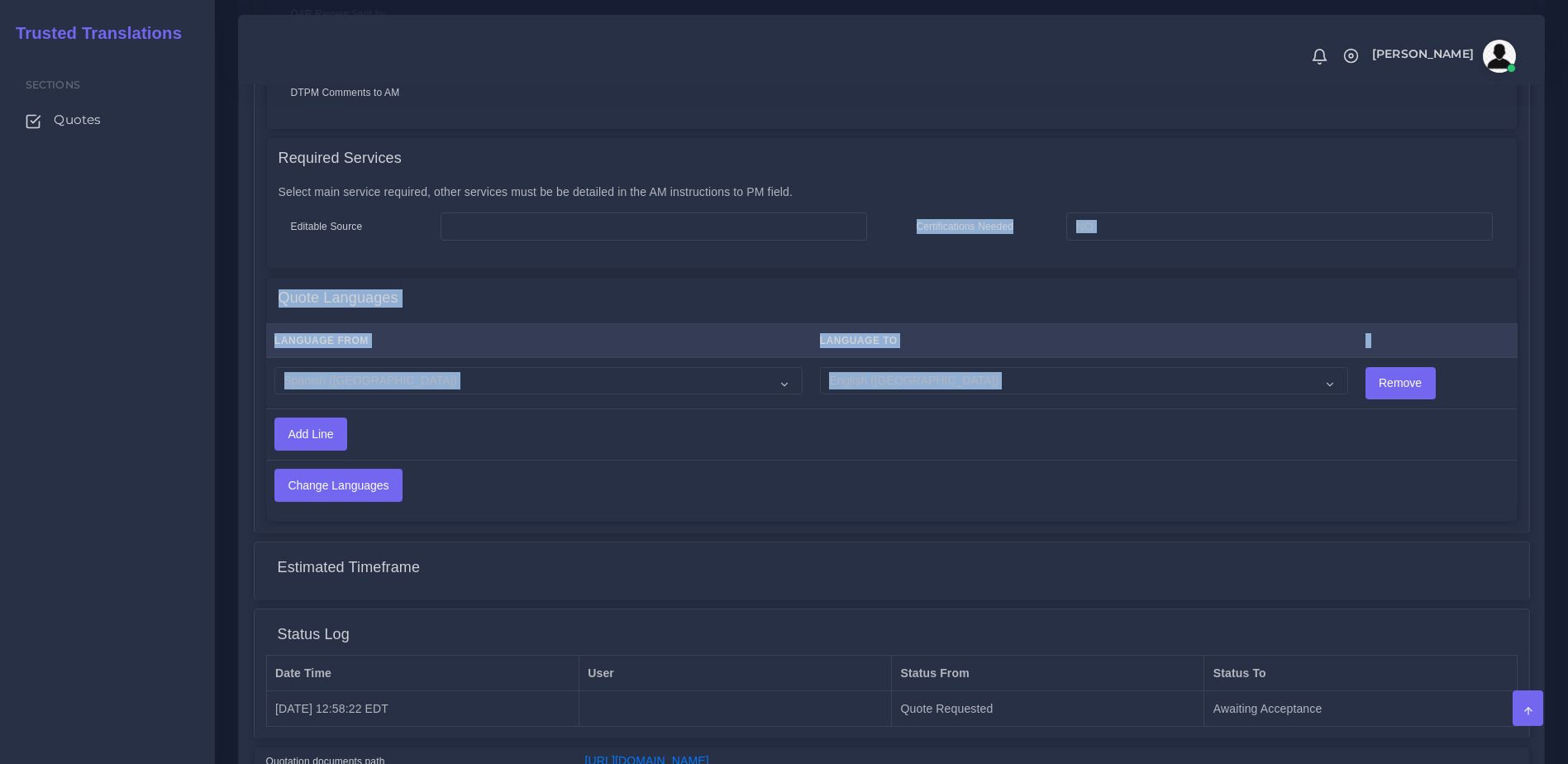
drag, startPoint x: 823, startPoint y: 408, endPoint x: 919, endPoint y: 208, distance: 221.8
click at [919, 208] on section "AM 11-09-2025" at bounding box center [892, 39] width 1252 height 963
drag, startPoint x: 919, startPoint y: 208, endPoint x: 1052, endPoint y: 320, distance: 173.9
click at [1052, 324] on th "Language To" at bounding box center [1083, 341] width 545 height 34
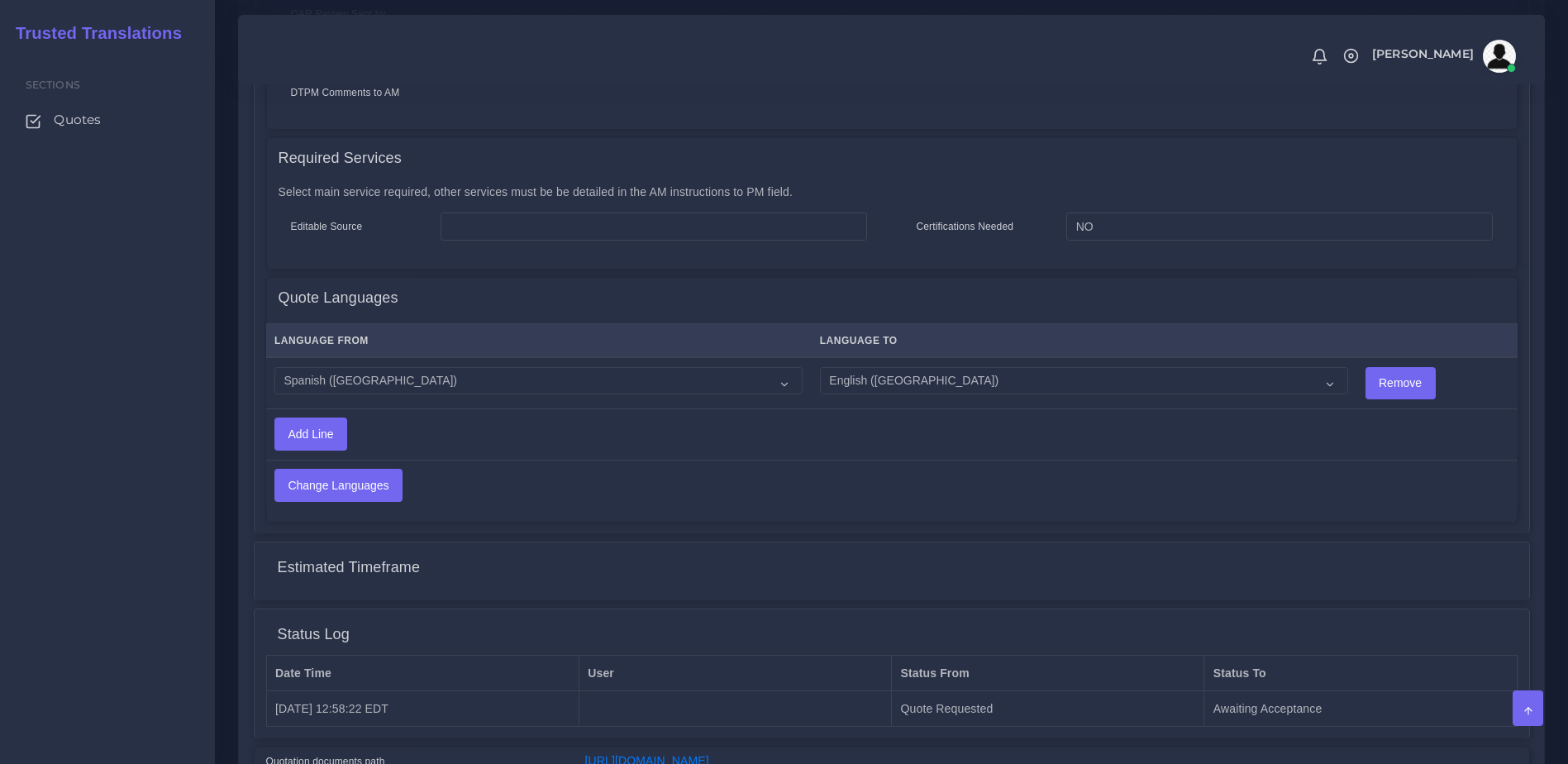
scroll to position [0, 0]
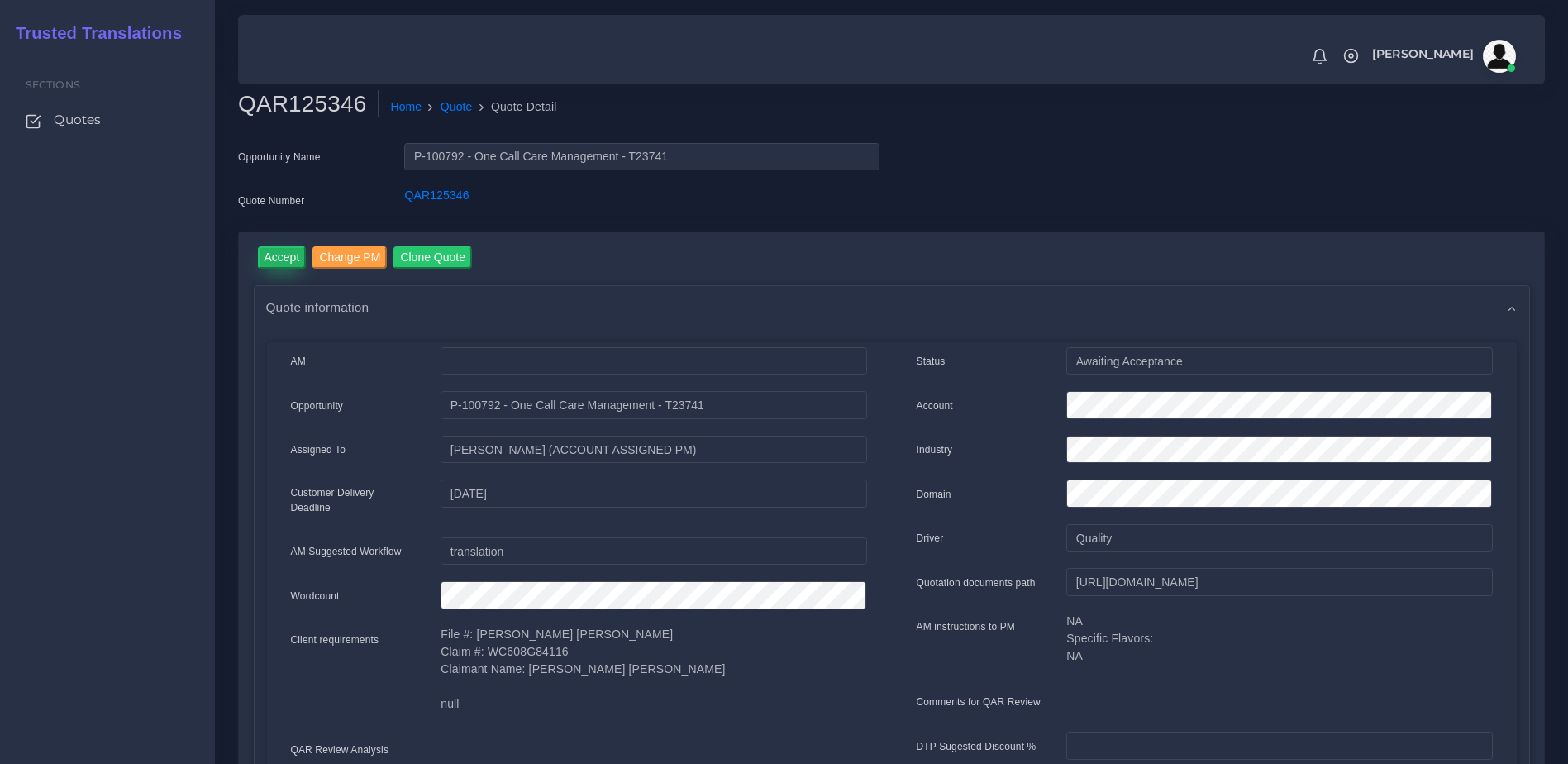
click at [273, 257] on input "Accept" at bounding box center [281, 257] width 49 height 22
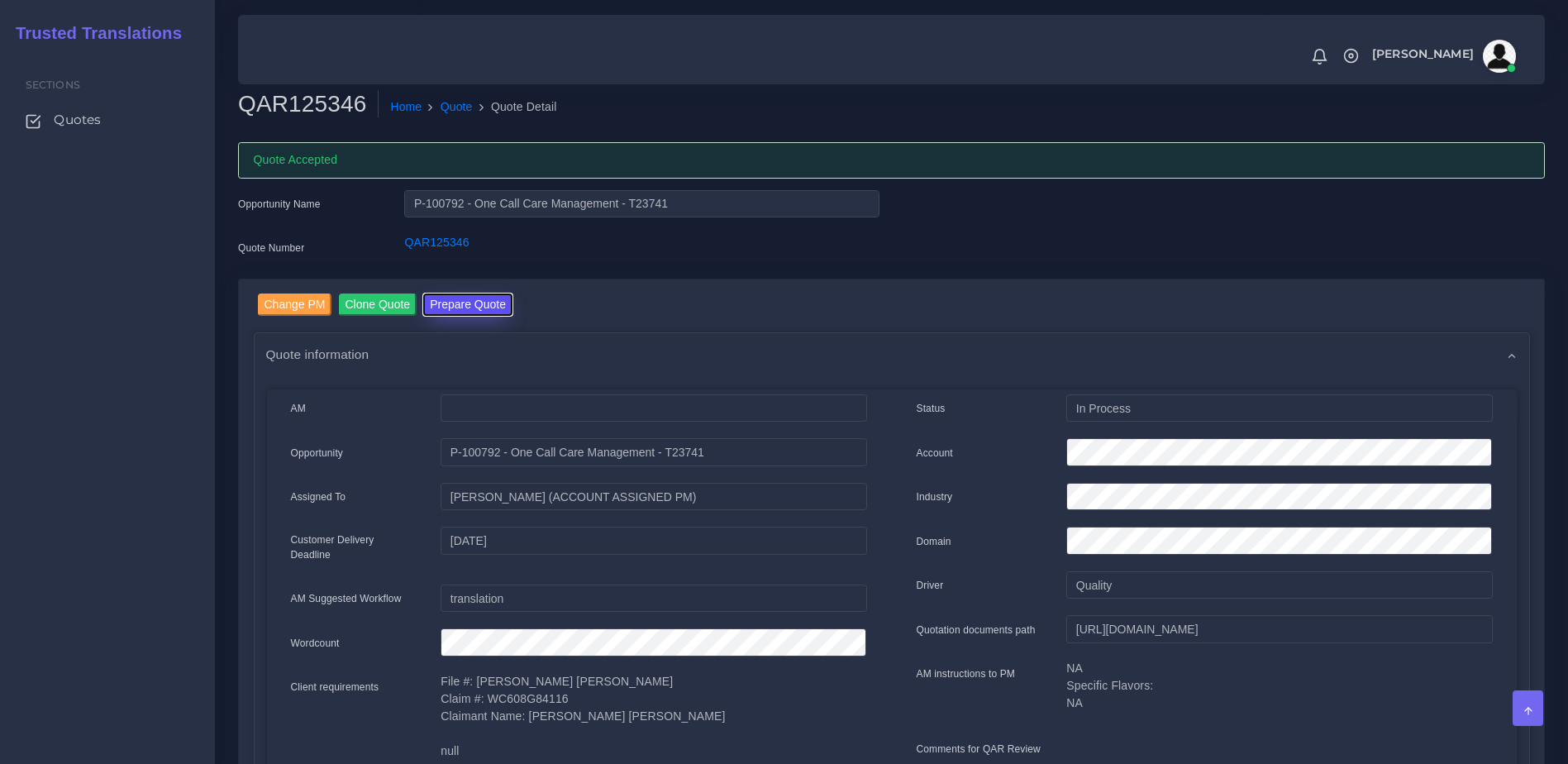
click at [471, 311] on button "Prepare Quote" at bounding box center [467, 304] width 89 height 22
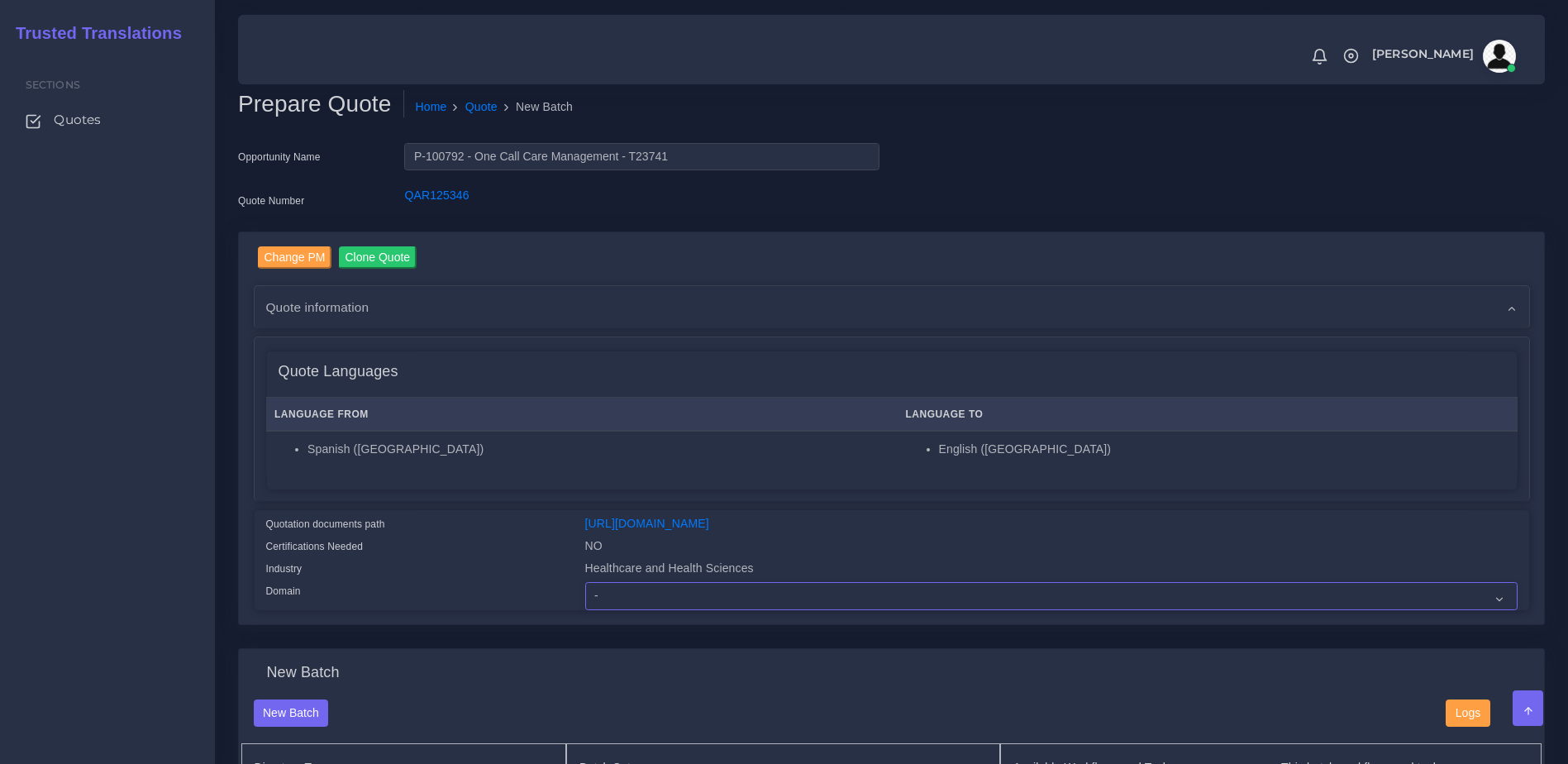
click at [630, 606] on select "- Advertising and Media Agriculture, Forestry and Fishing Architecture, Buildin…" at bounding box center [1052, 595] width 933 height 28
select select "Healthcare and Health Sciences"
click at [586, 595] on select "- Advertising and Media Agriculture, Forestry and Fishing Architecture, Buildin…" at bounding box center [1052, 595] width 933 height 28
click at [530, 529] on div "Quotation documents path" at bounding box center [413, 526] width 319 height 22
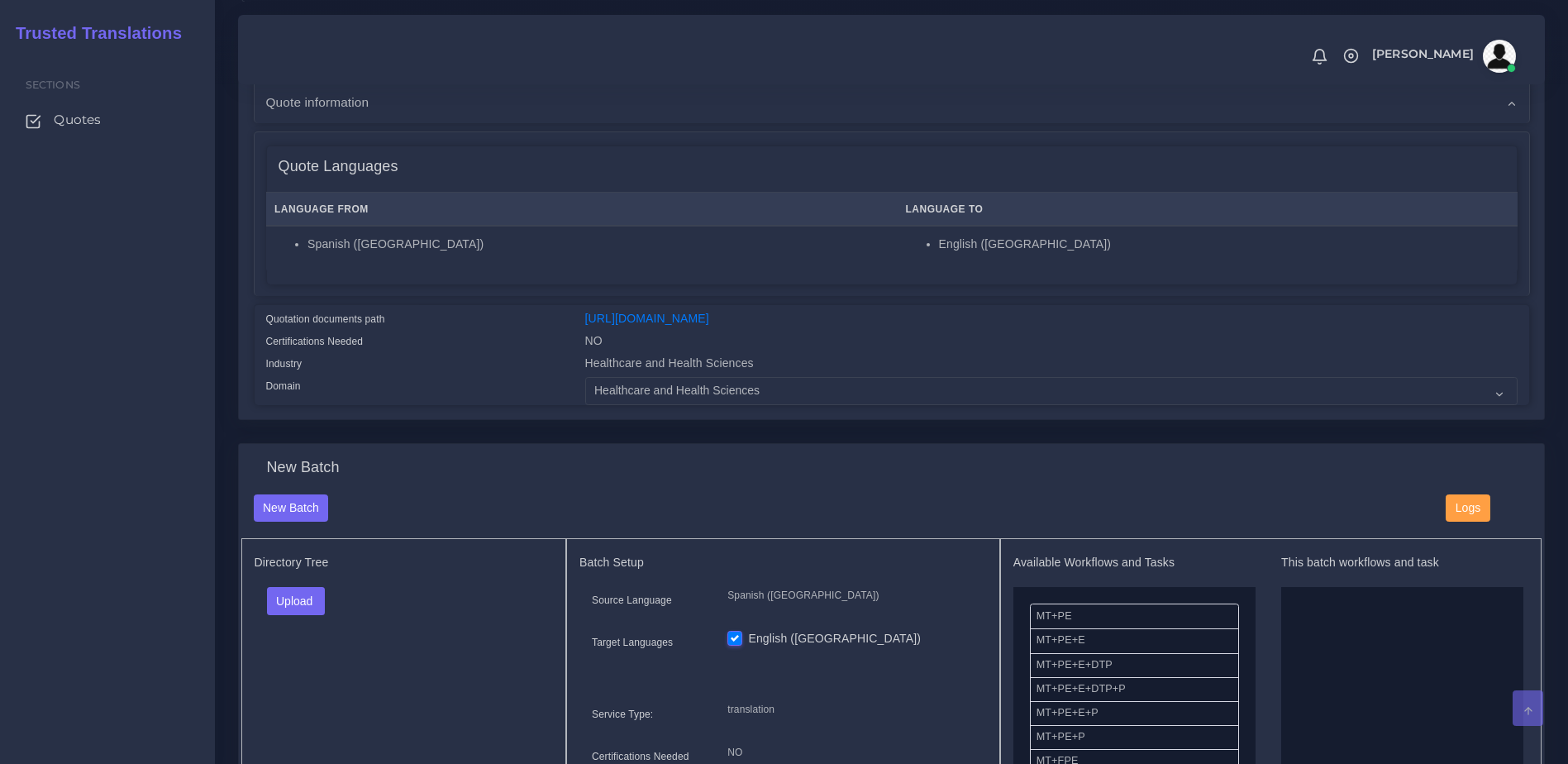
scroll to position [209, 0]
click at [303, 611] on button "Upload" at bounding box center [296, 596] width 59 height 28
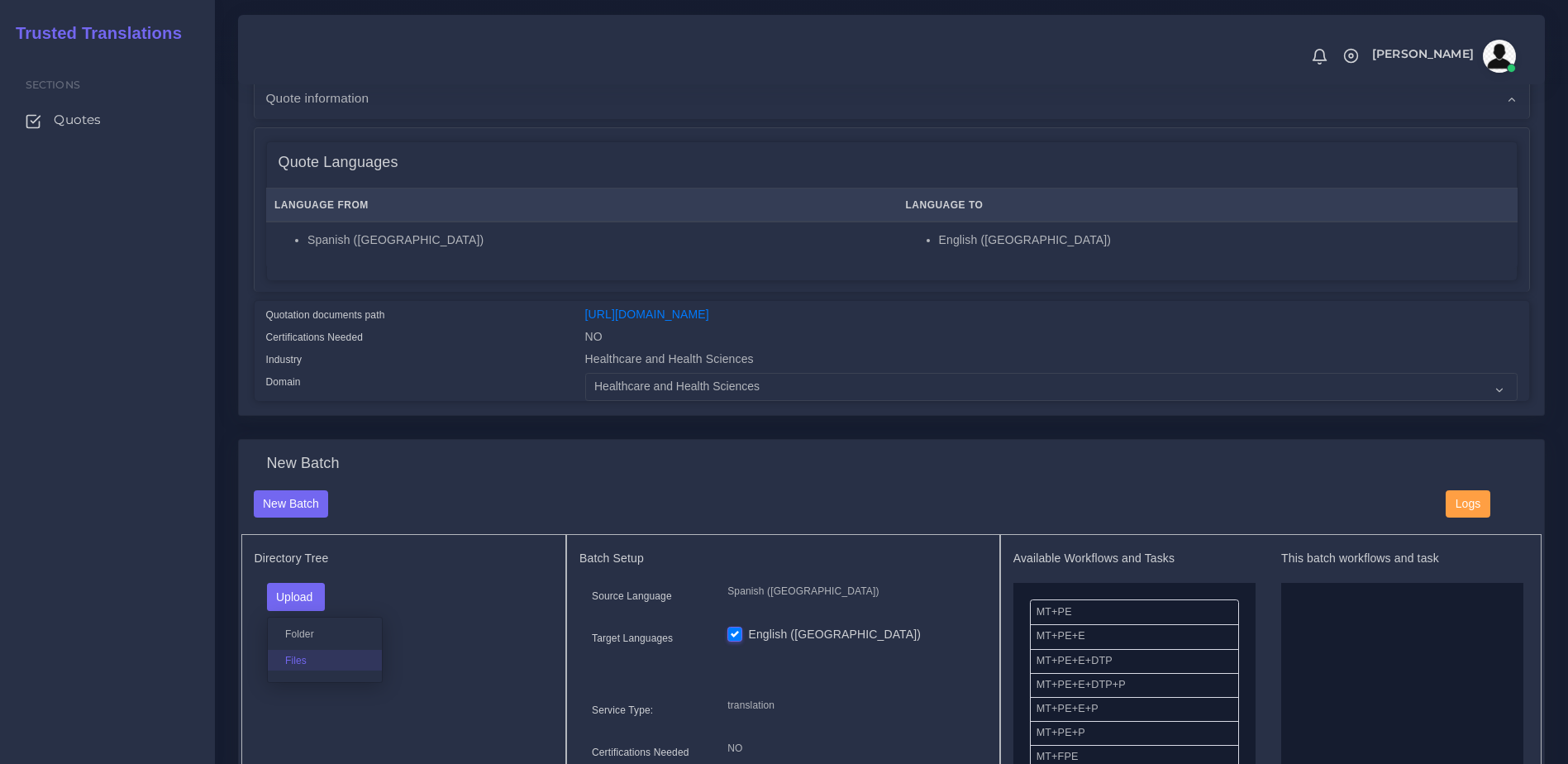
click at [310, 671] on label "Files" at bounding box center [324, 660] width 114 height 21
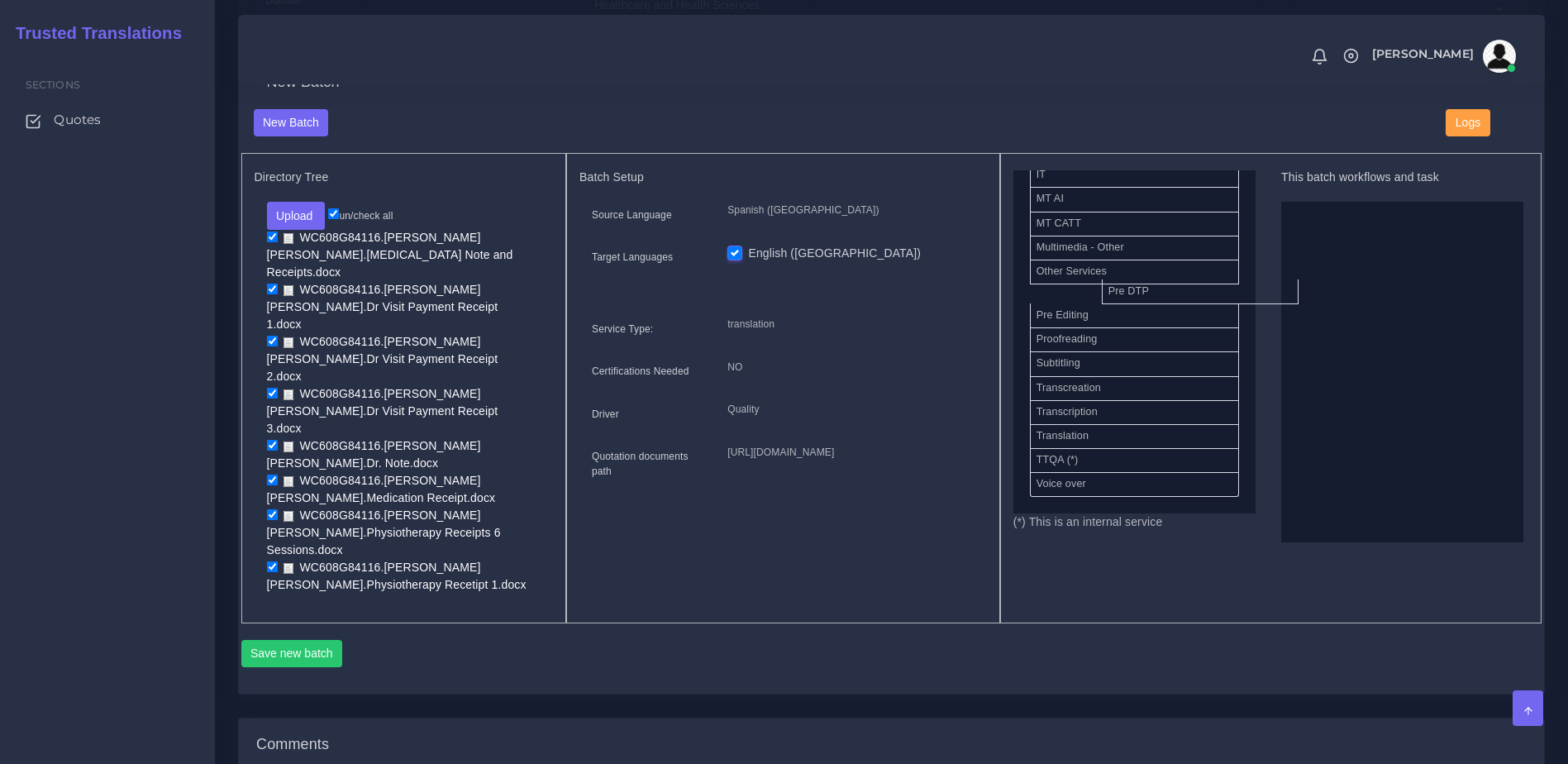
scroll to position [806, 0]
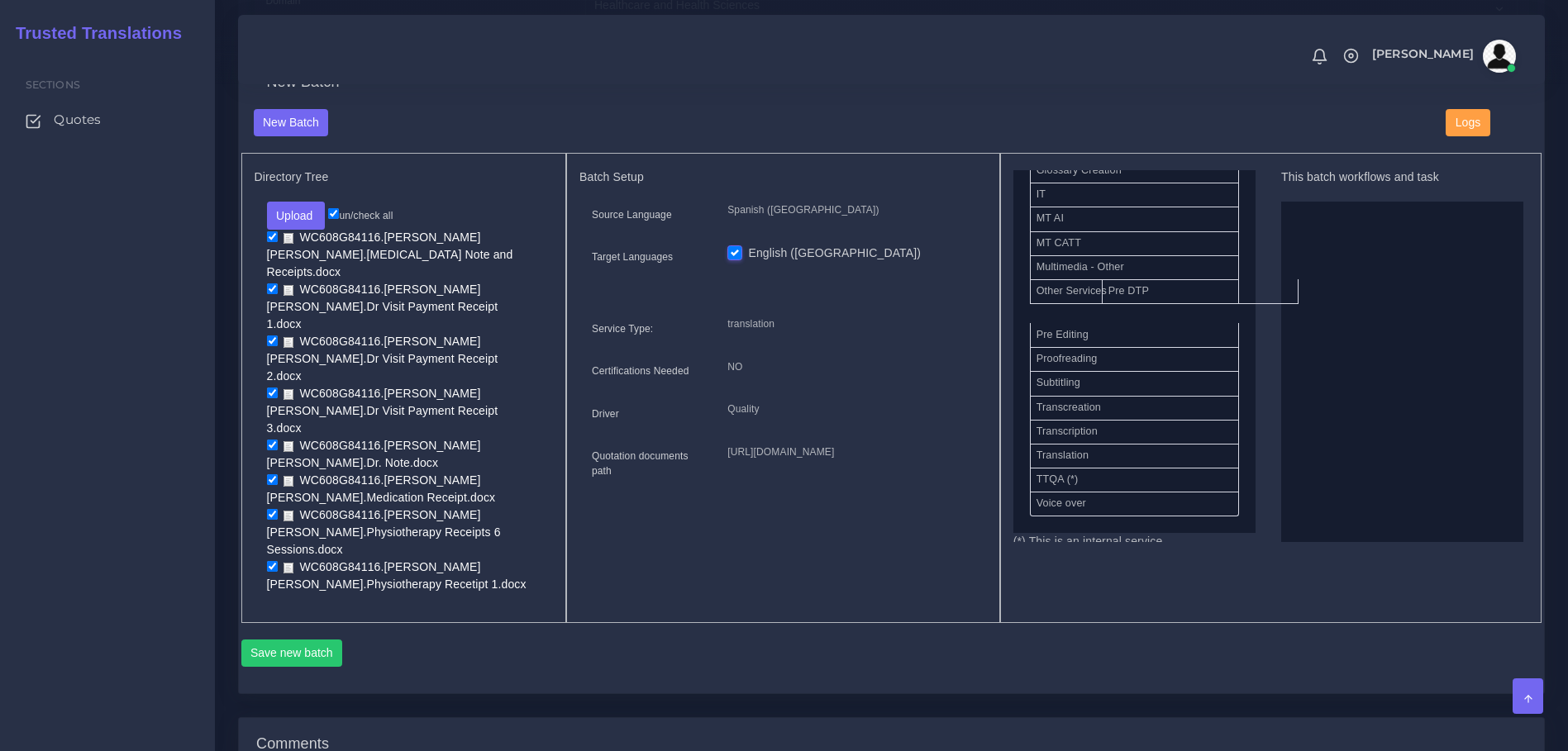
drag, startPoint x: 1069, startPoint y: 305, endPoint x: 1407, endPoint y: 366, distance: 343.5
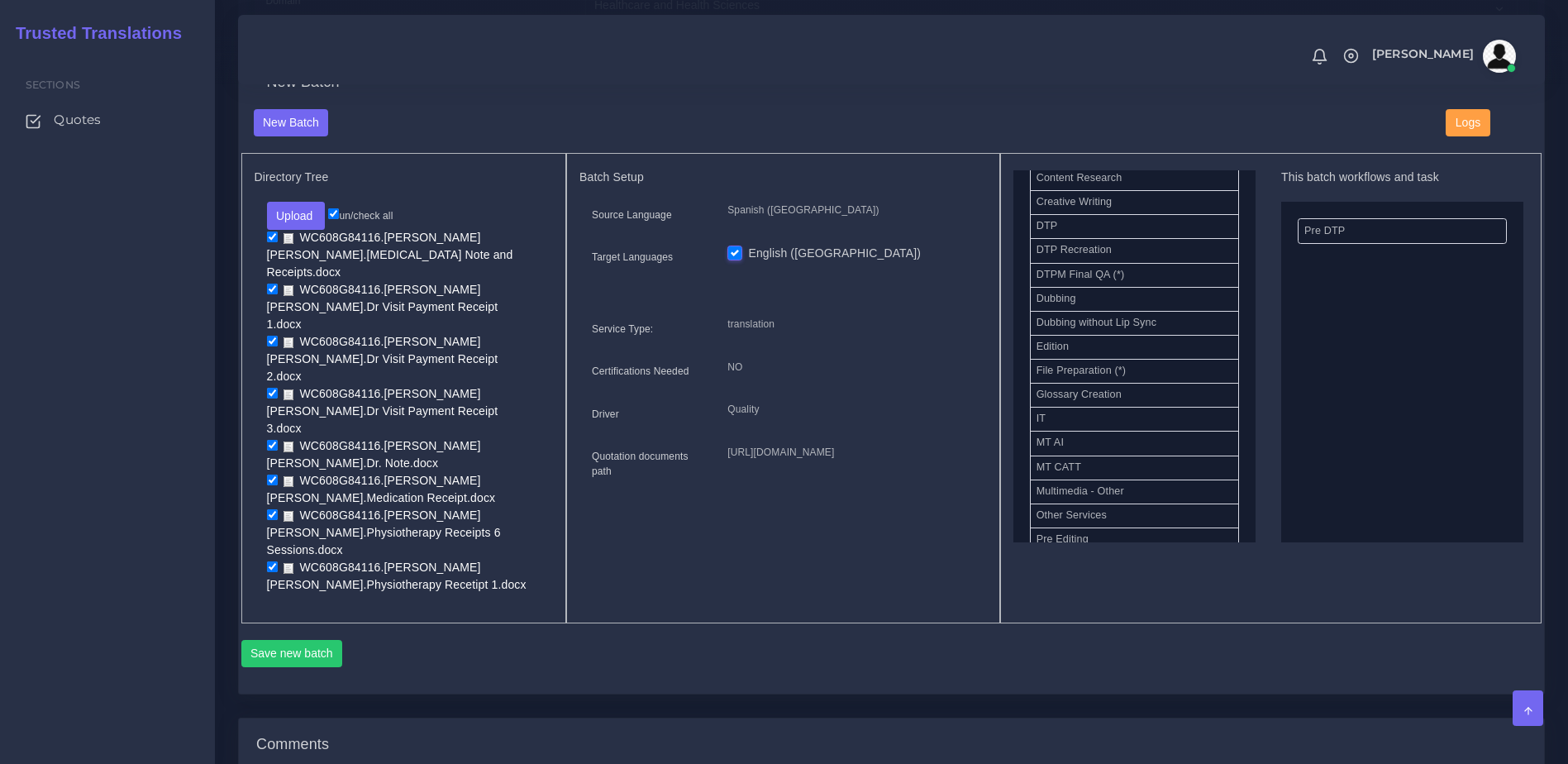
scroll to position [547, 0]
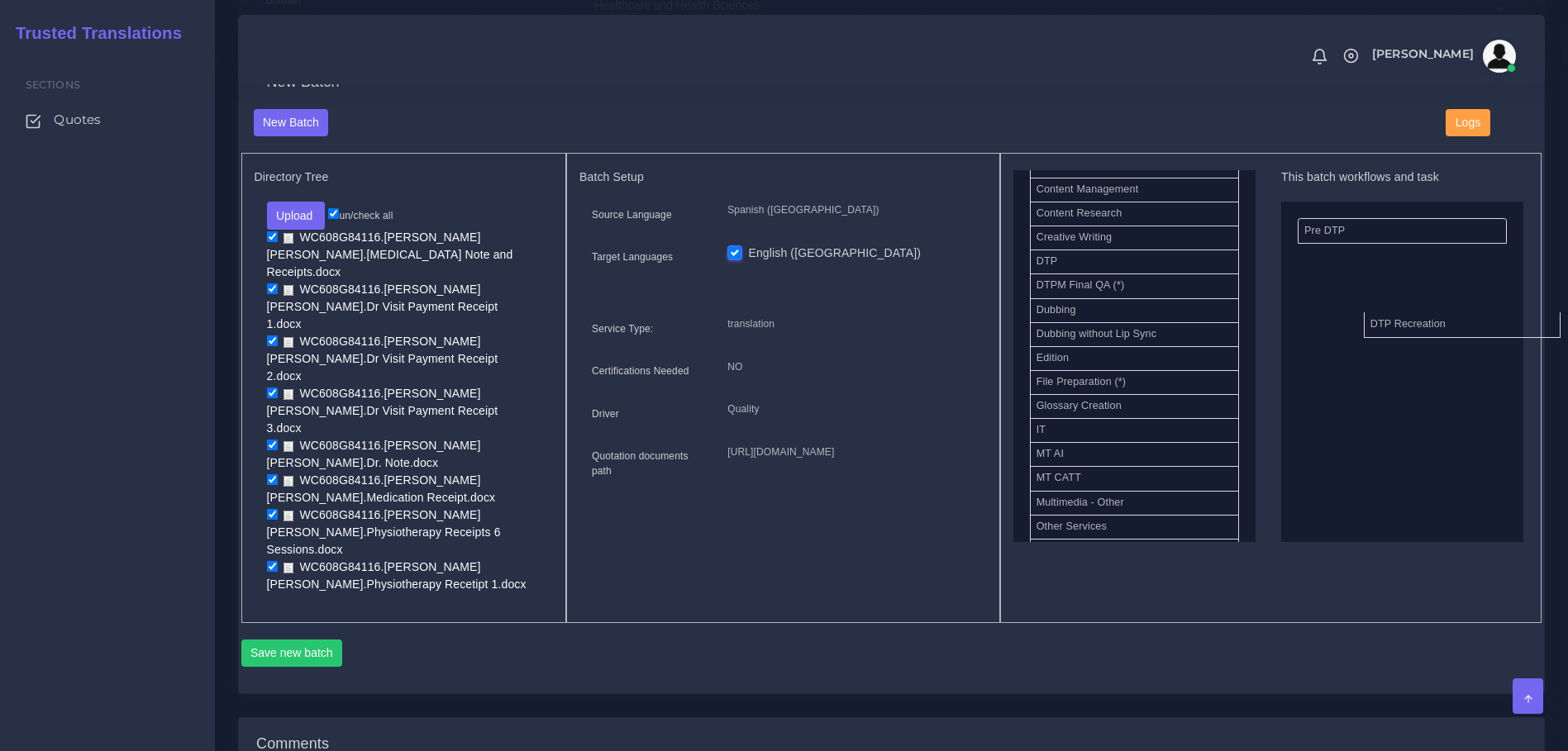
drag, startPoint x: 1090, startPoint y: 301, endPoint x: 1417, endPoint y: 364, distance: 333.0
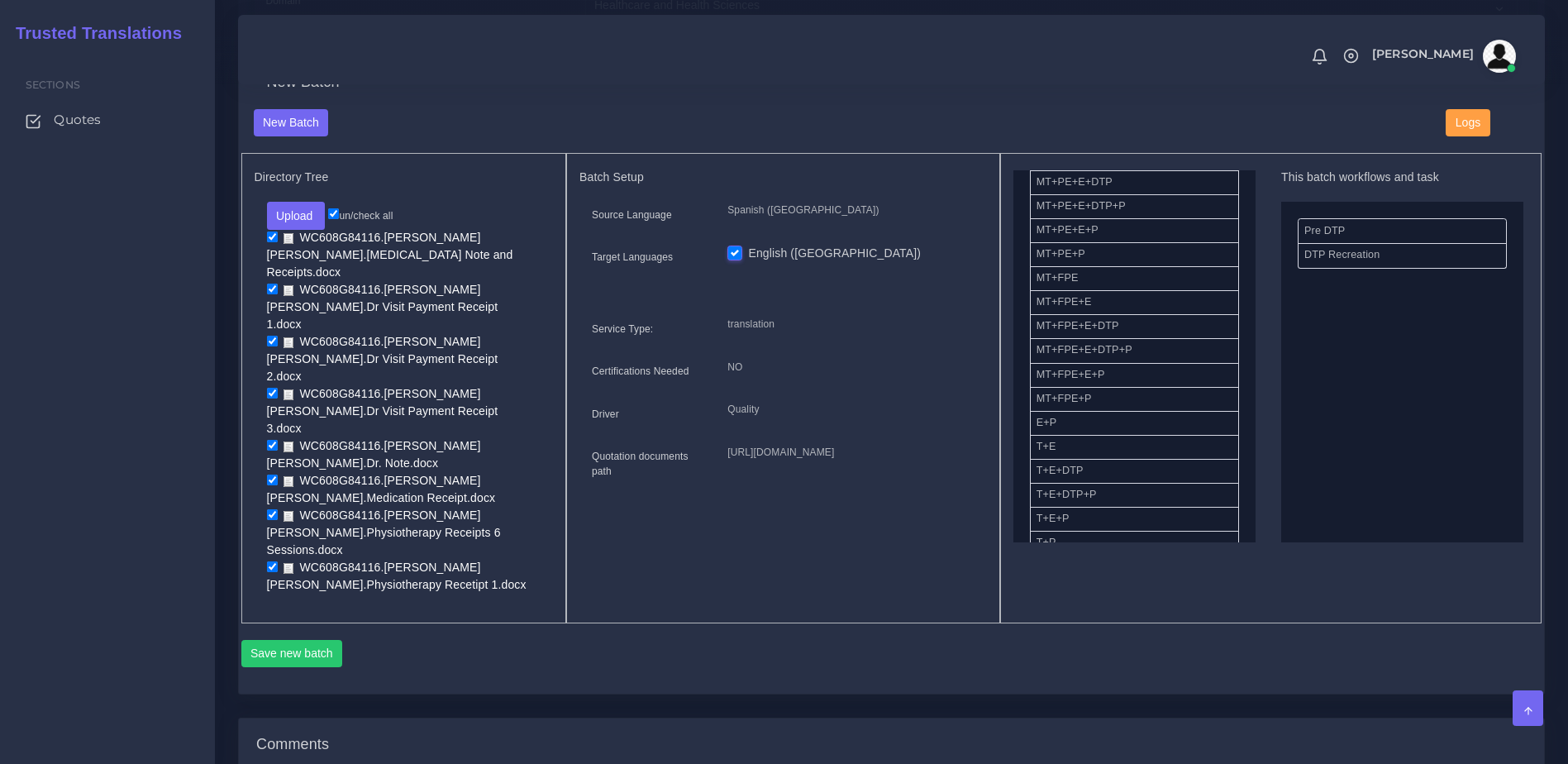
scroll to position [208, 0]
drag, startPoint x: 1073, startPoint y: 400, endPoint x: 1472, endPoint y: 333, distance: 404.6
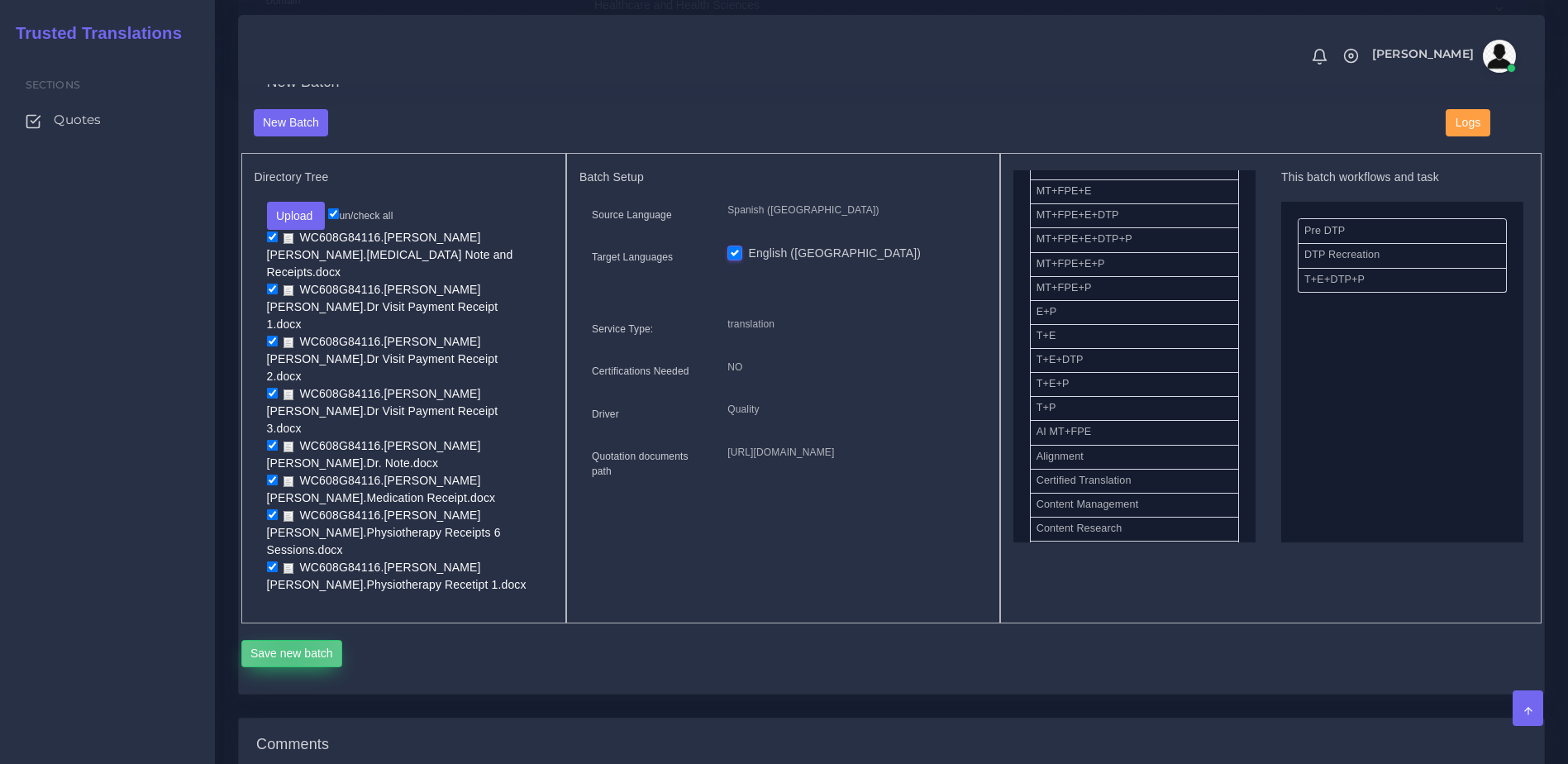
click at [291, 639] on button "Save new batch" at bounding box center [291, 653] width 102 height 28
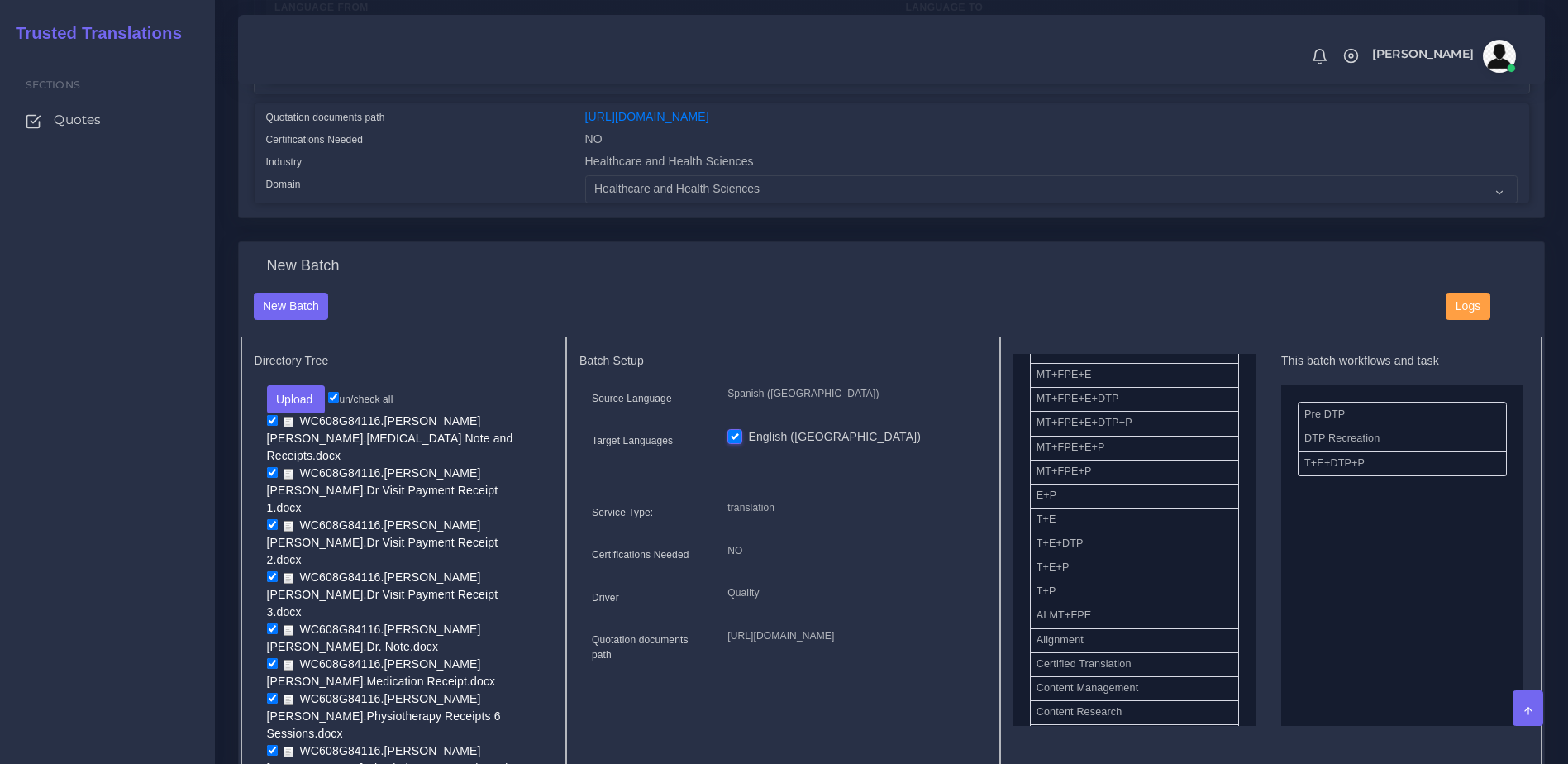
scroll to position [333, 0]
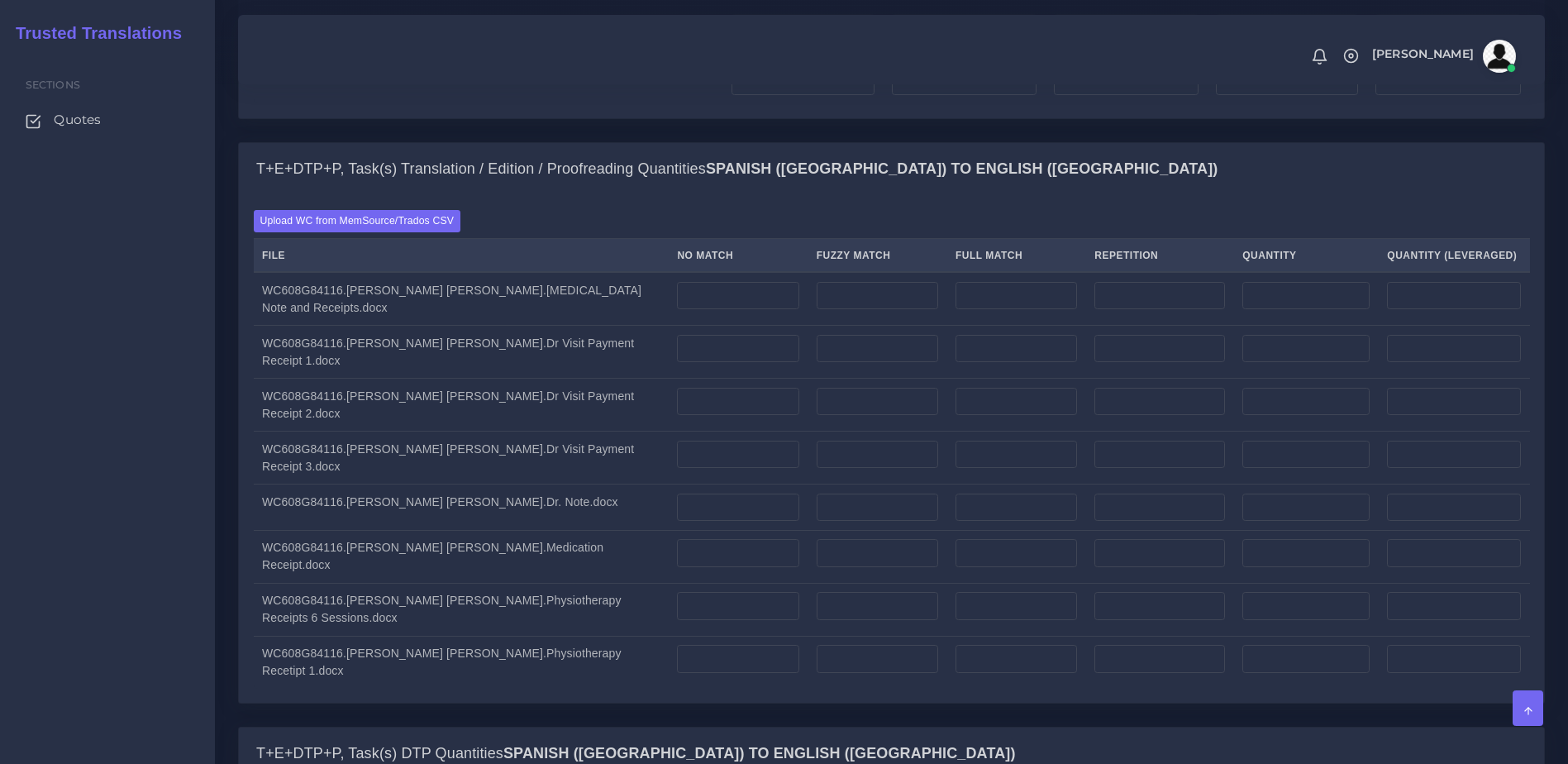
scroll to position [2260, 0]
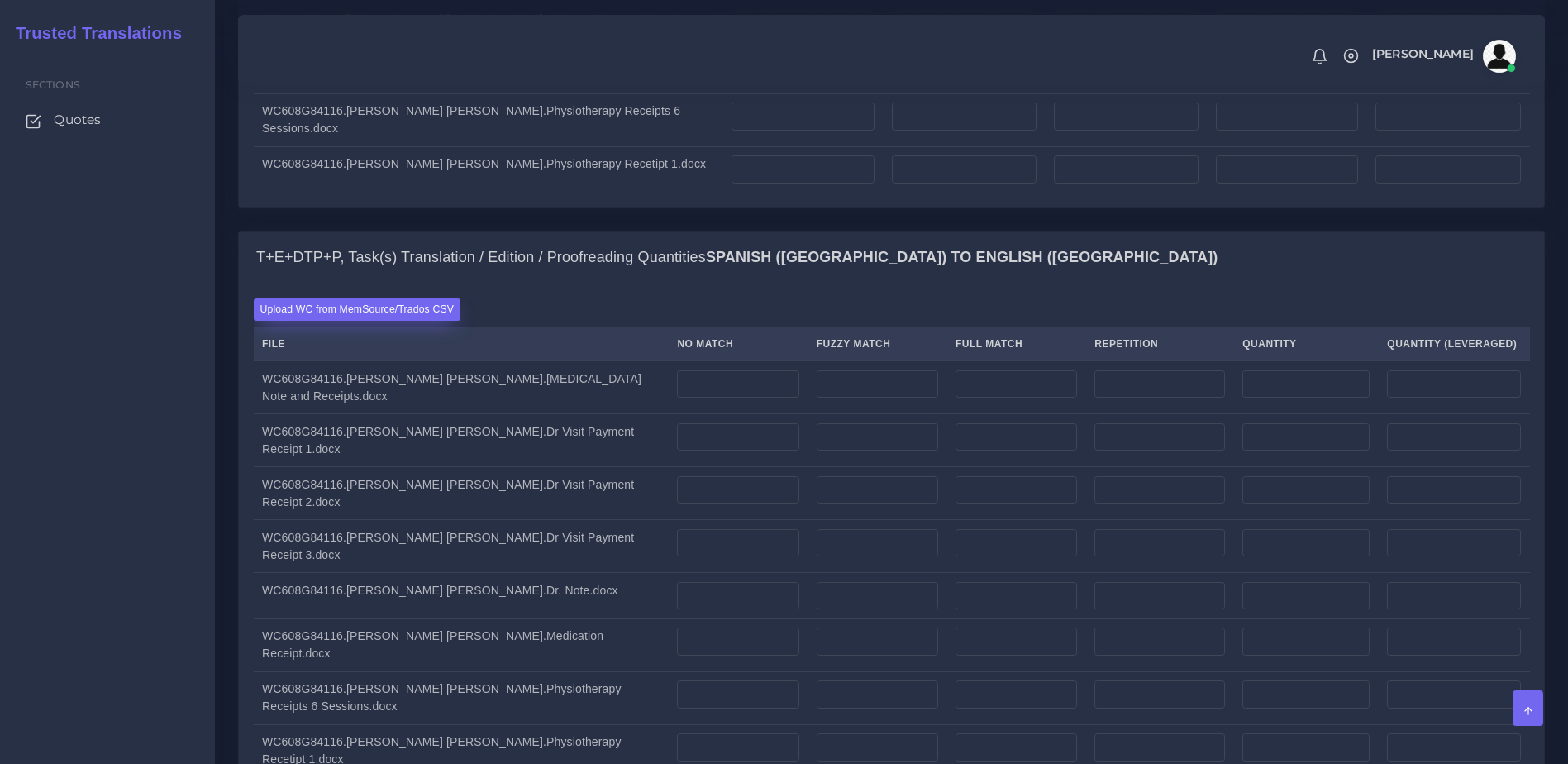
click at [433, 299] on label "Upload WC from MemSource/Trados CSV" at bounding box center [357, 310] width 207 height 22
click at [0, 0] on input "Upload WC from MemSource/Trados CSV" at bounding box center [0, 0] width 0 height 0
click at [166, 540] on div "Sections Quotes" at bounding box center [107, 408] width 215 height 713
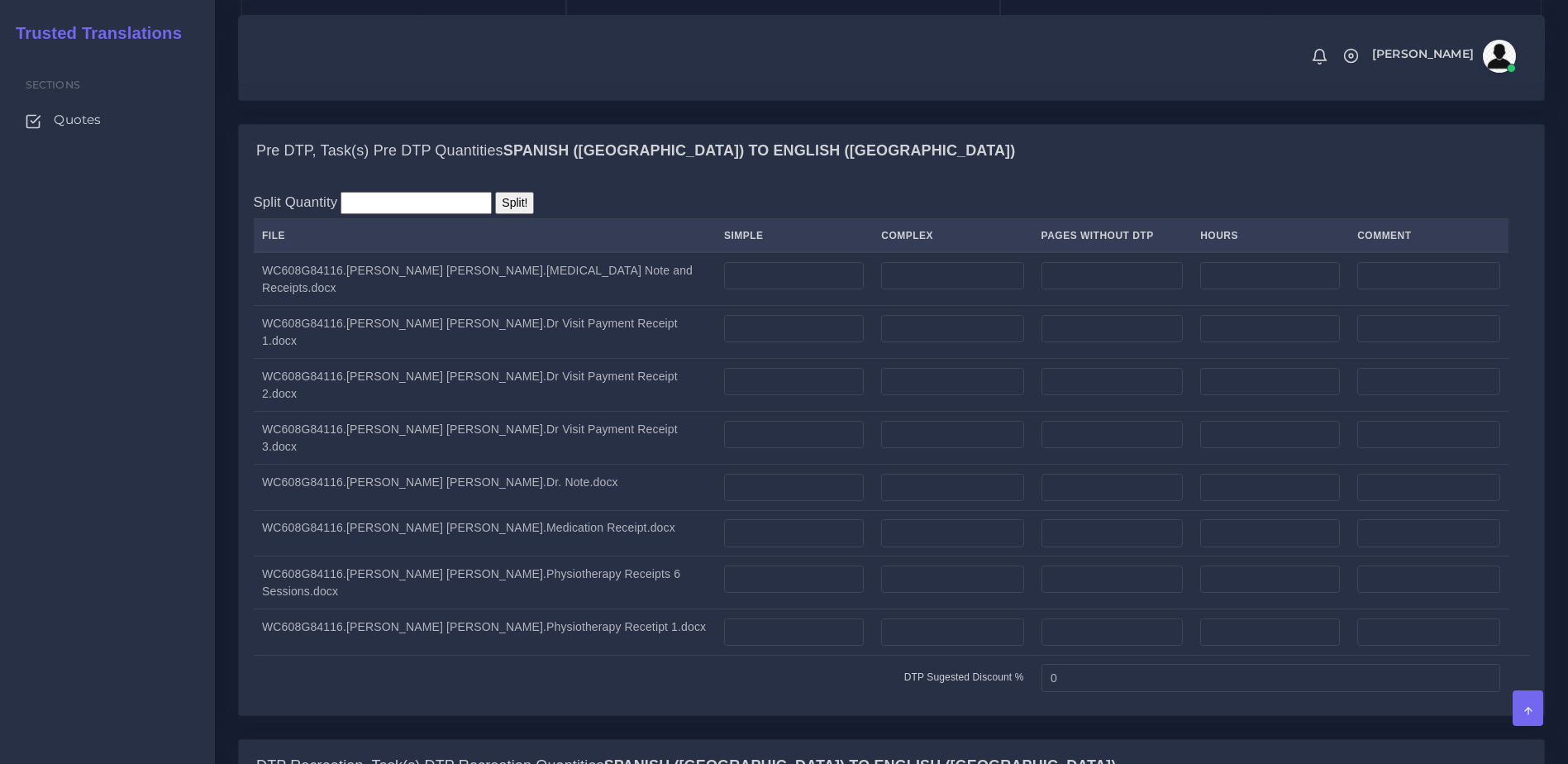
scroll to position [1237, 0]
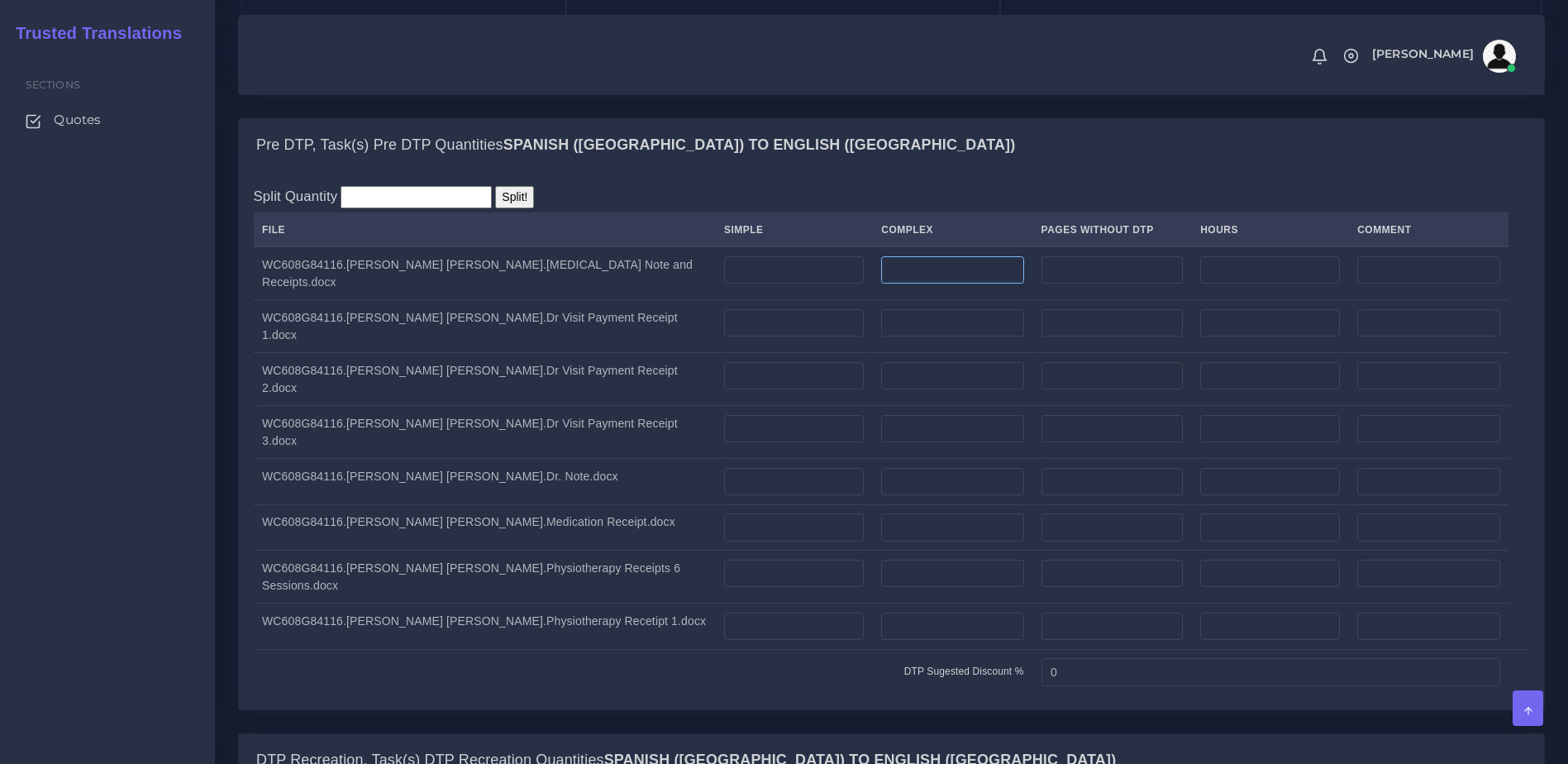
click at [882, 278] on input "number" at bounding box center [952, 270] width 142 height 28
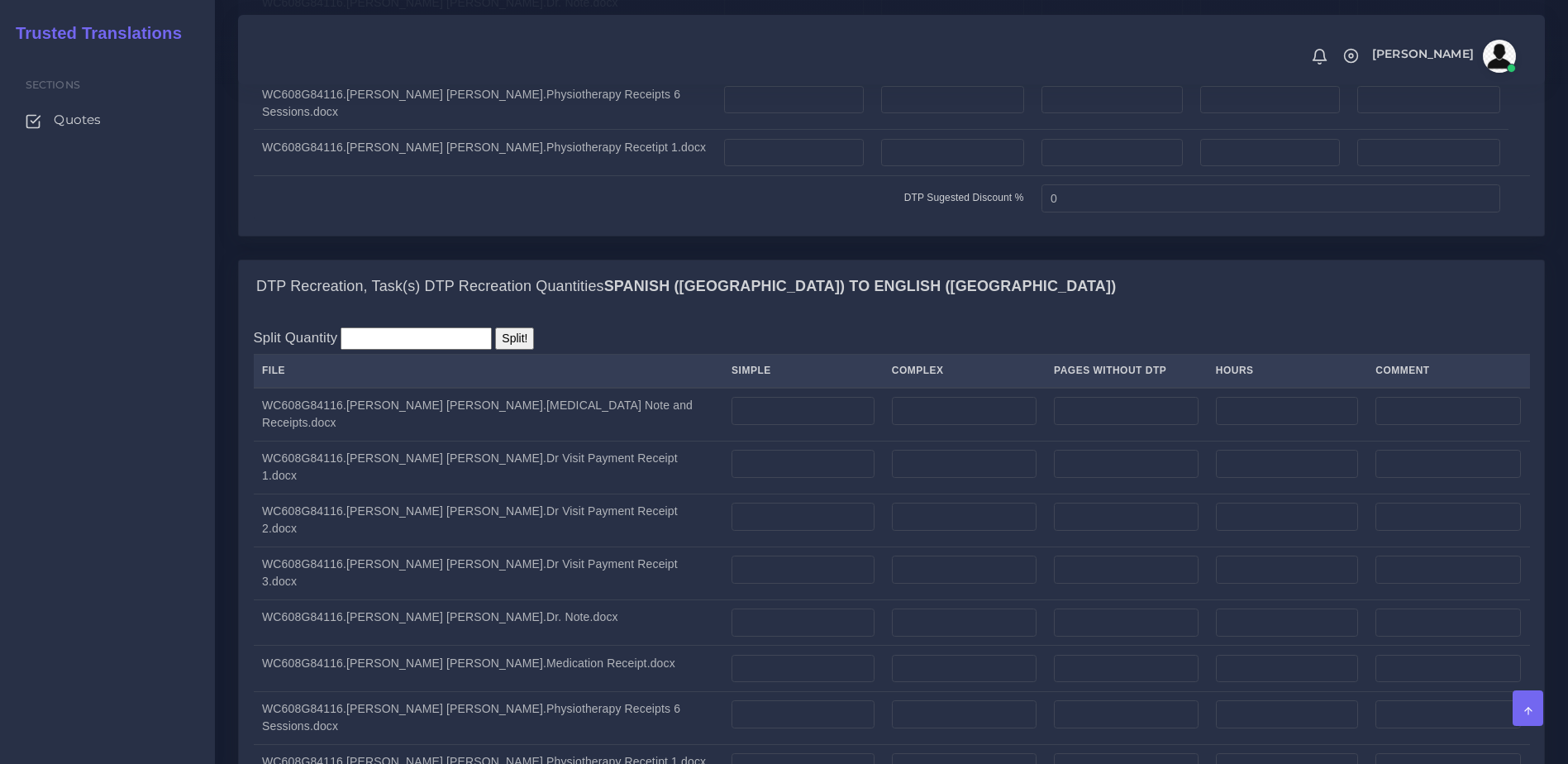
scroll to position [1715, 0]
type input "16"
click at [916, 392] on input "number" at bounding box center [964, 406] width 145 height 28
type input "8"
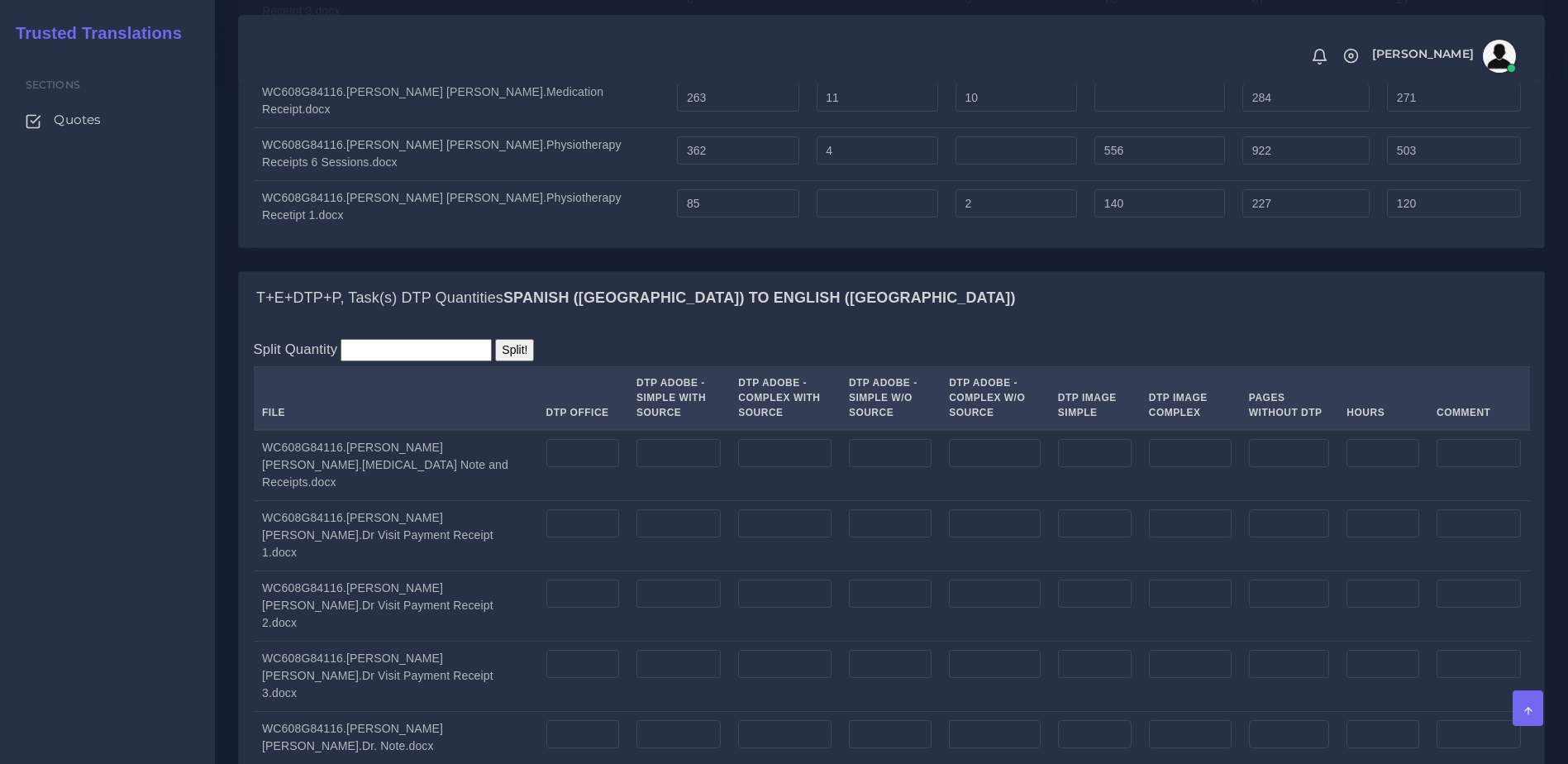
scroll to position [2874, 0]
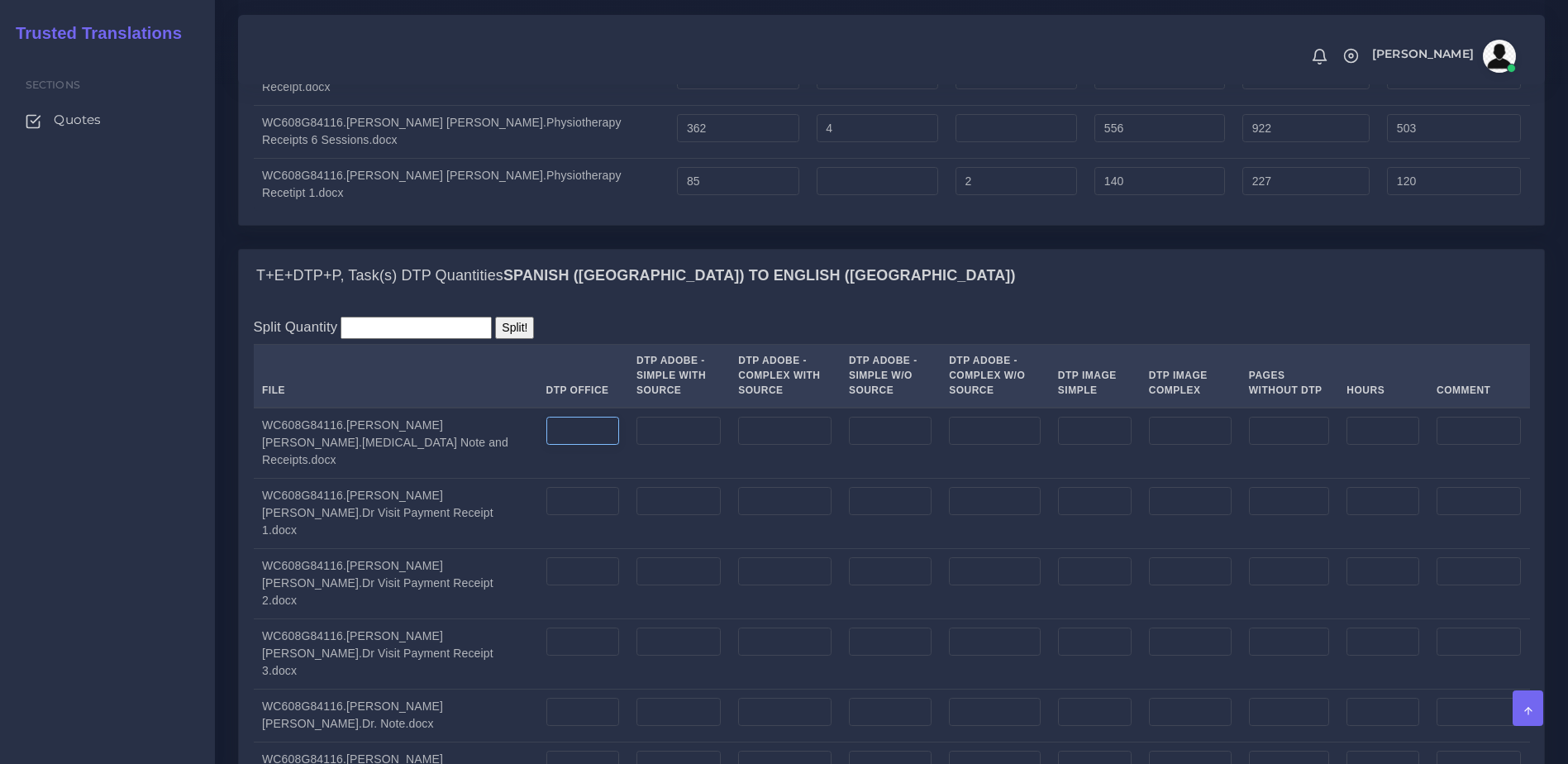
click at [546, 417] on input "number" at bounding box center [583, 431] width 73 height 28
type input "24"
click at [777, 317] on div "Split Quantity Split! File DTP Office DTP Adobe - Simple With Source DTP Adobe …" at bounding box center [892, 617] width 1277 height 600
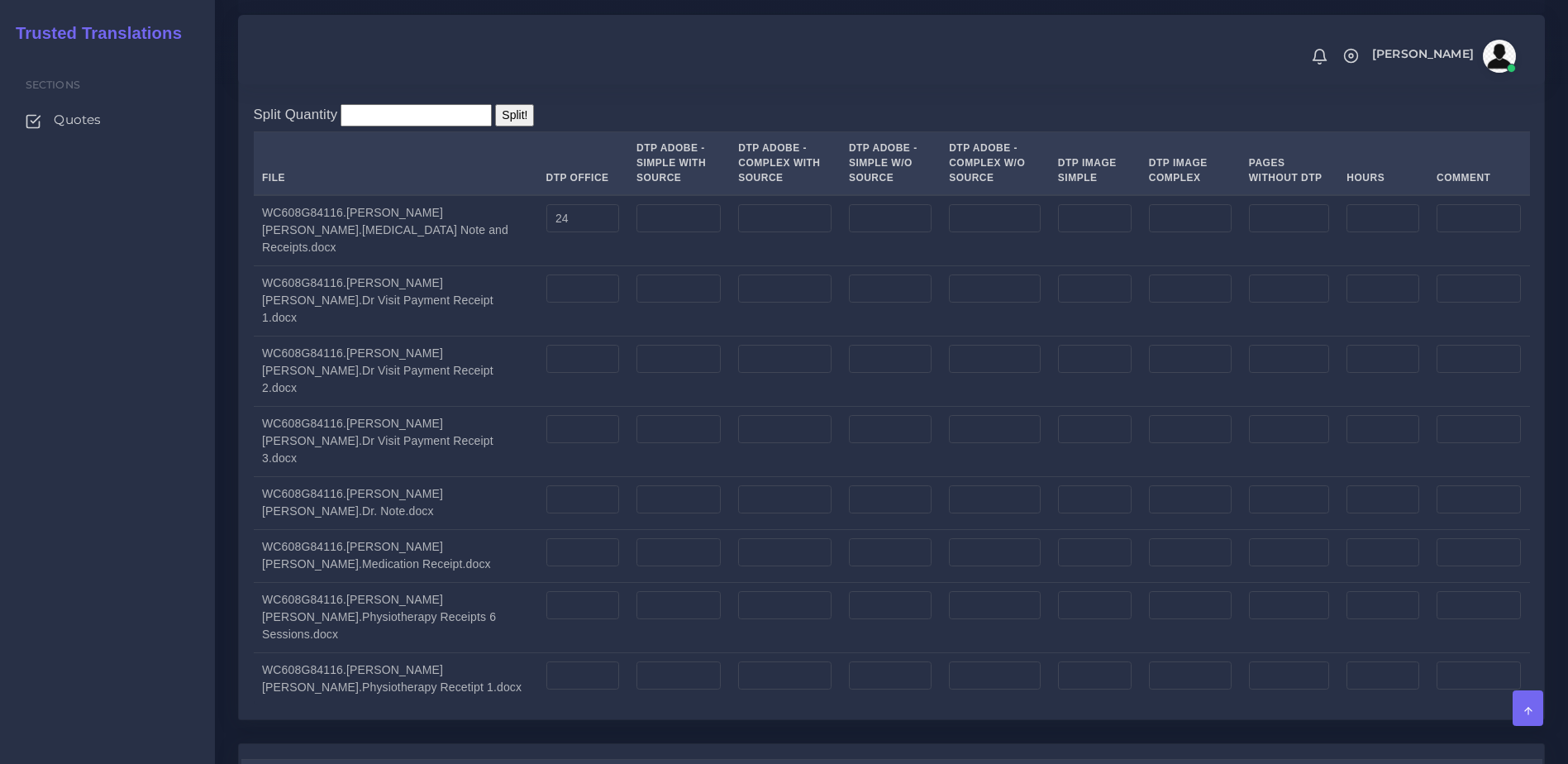
scroll to position [4126, 0]
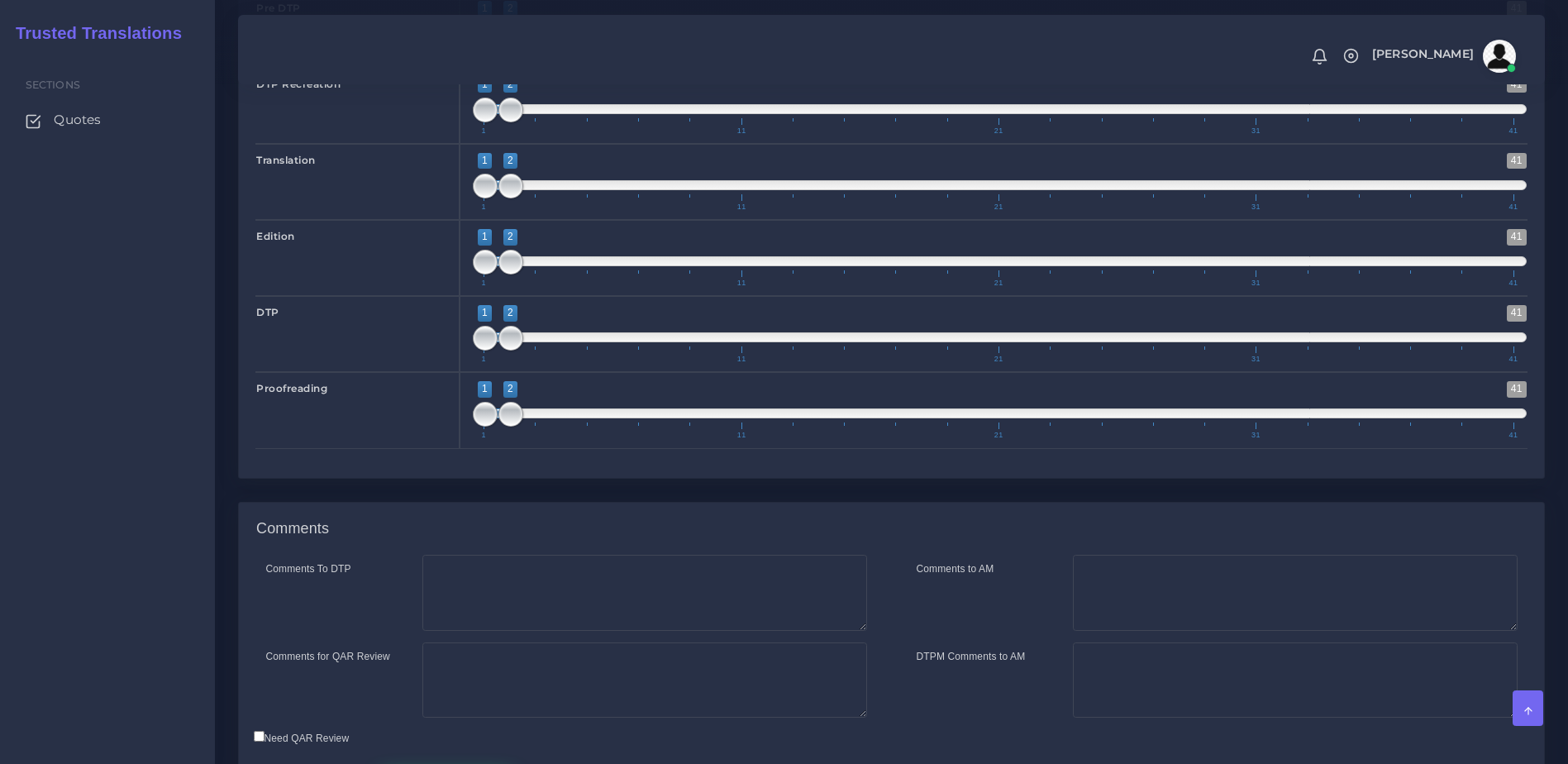
click at [418, 763] on button "Save and Deliver Quote" at bounding box center [446, 778] width 142 height 28
